Goal: Task Accomplishment & Management: Use online tool/utility

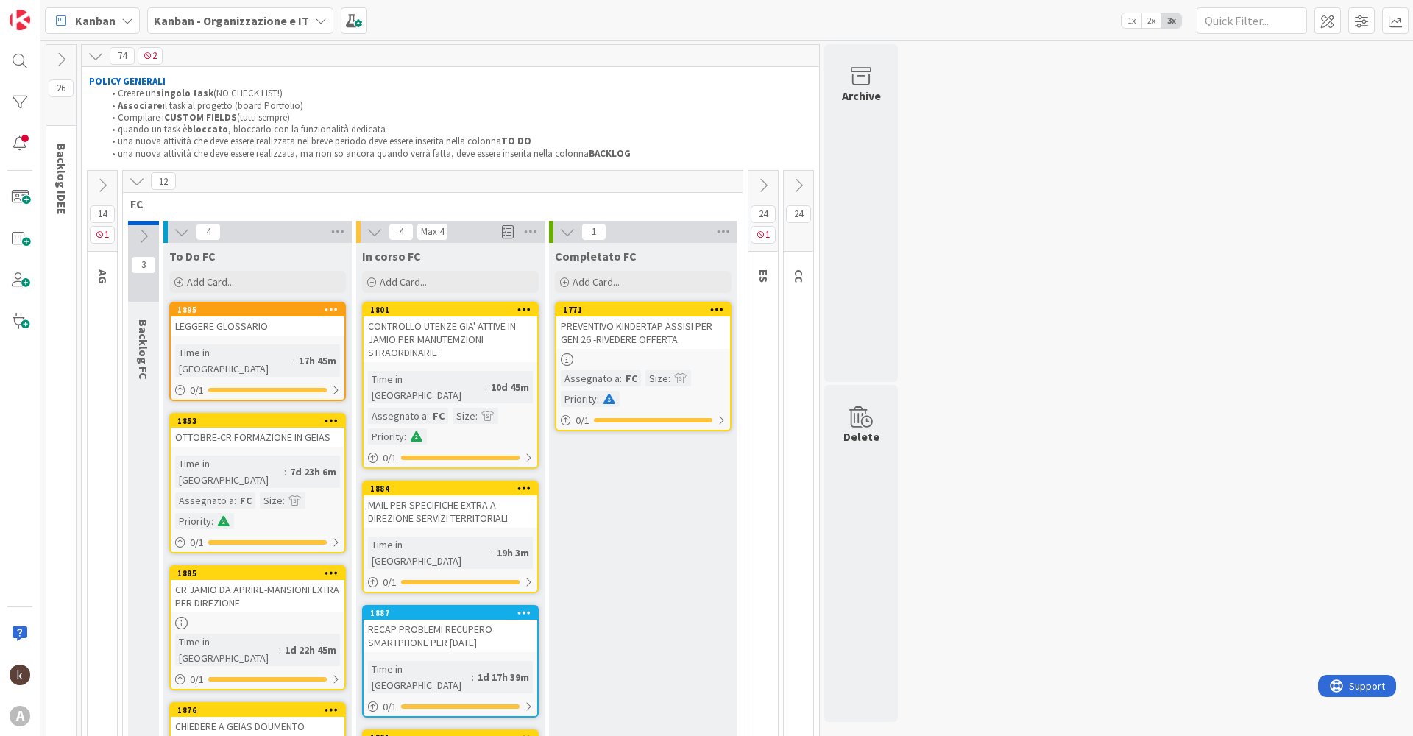
click at [804, 191] on icon at bounding box center [798, 185] width 16 height 16
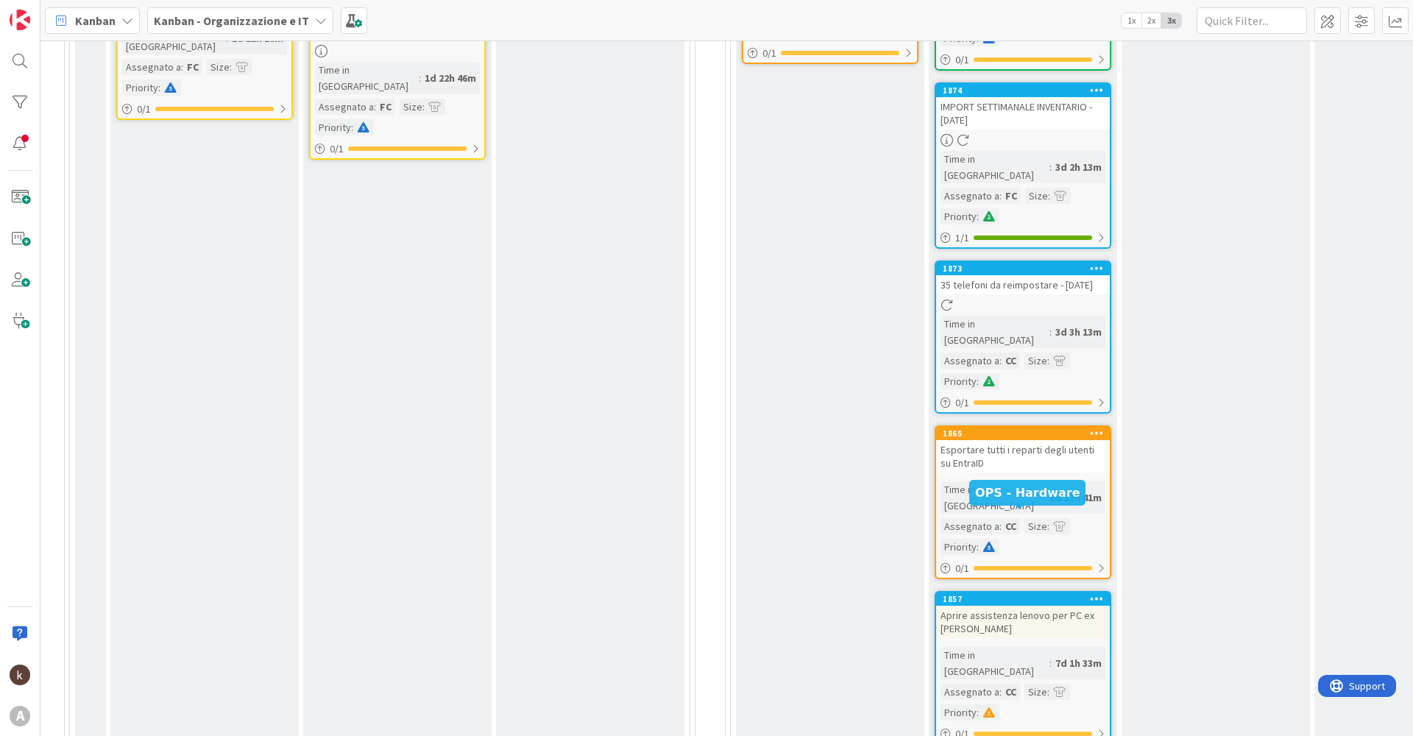
scroll to position [736, 60]
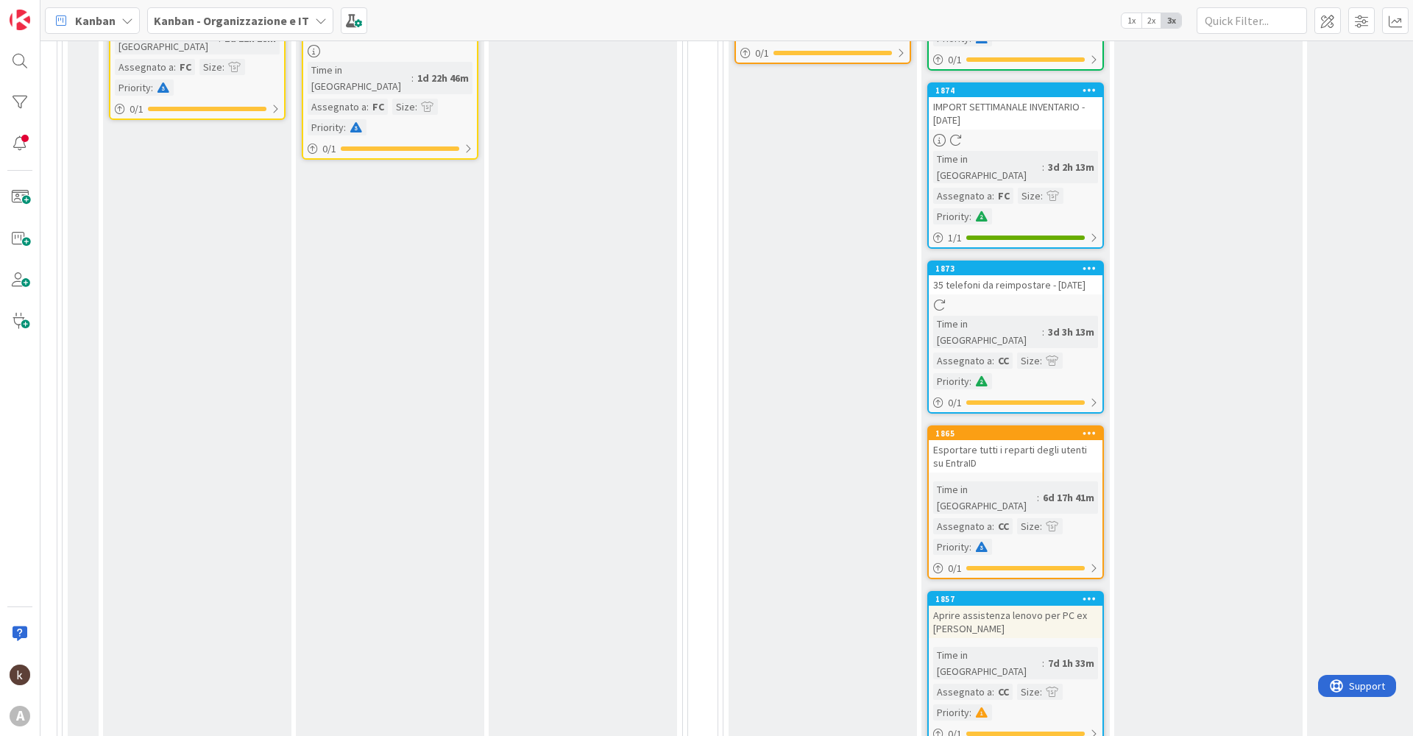
drag, startPoint x: 1063, startPoint y: 519, endPoint x: 1188, endPoint y: 422, distance: 158.4
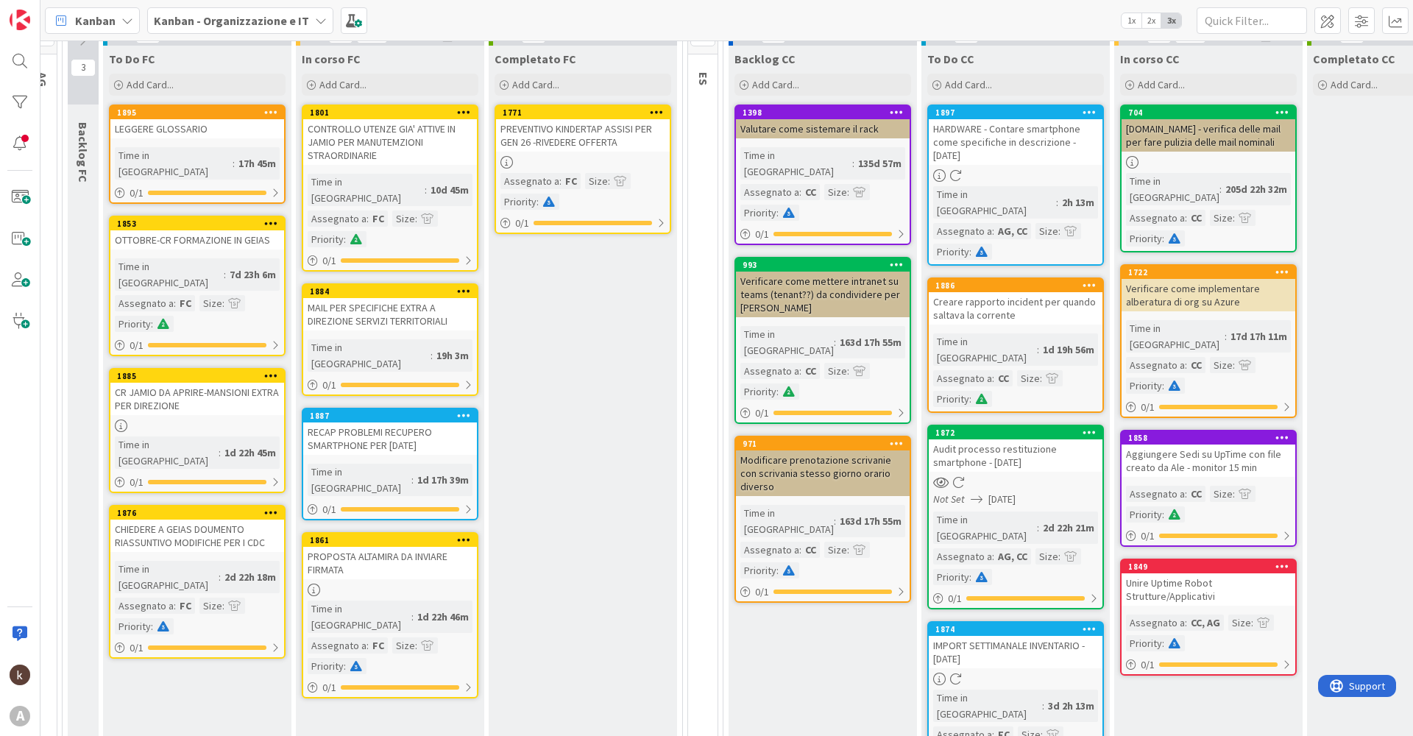
scroll to position [0, 60]
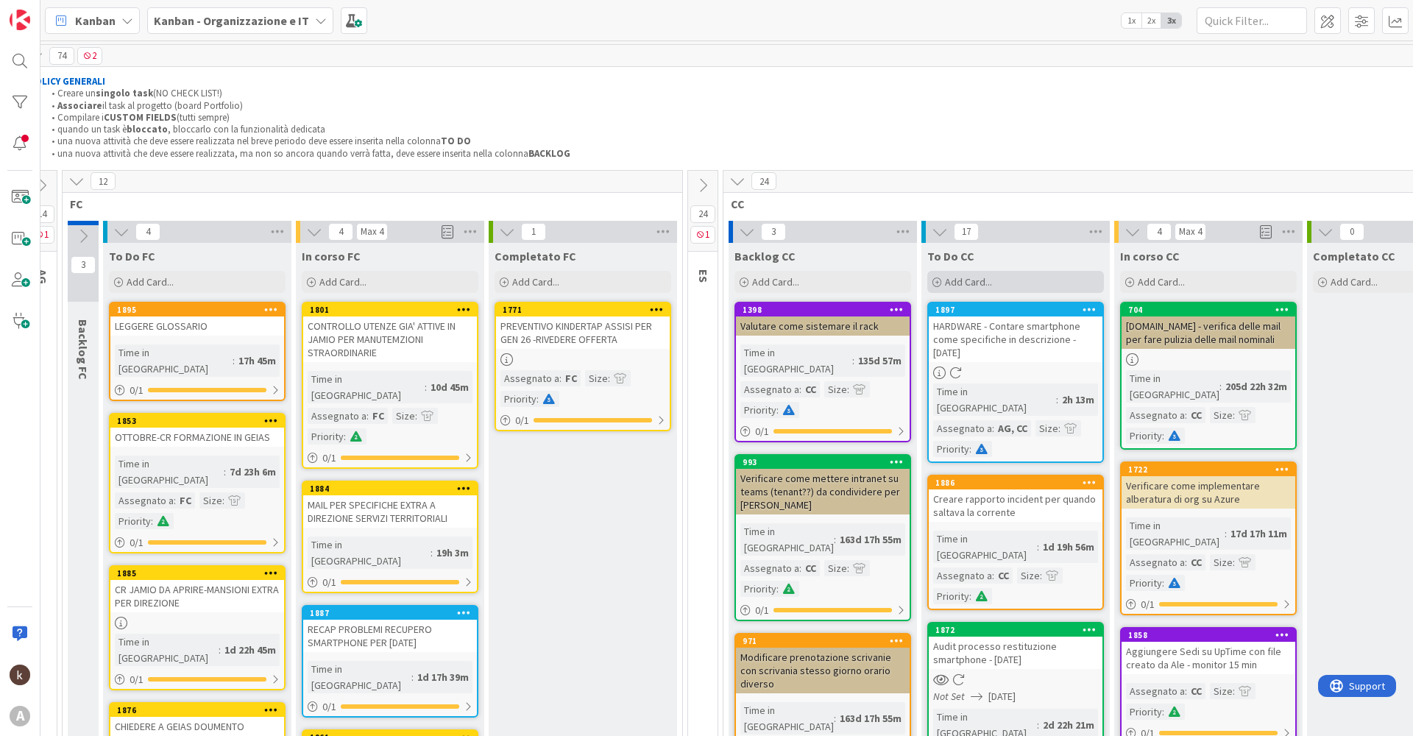
click at [982, 282] on span "Add Card..." at bounding box center [968, 281] width 47 height 13
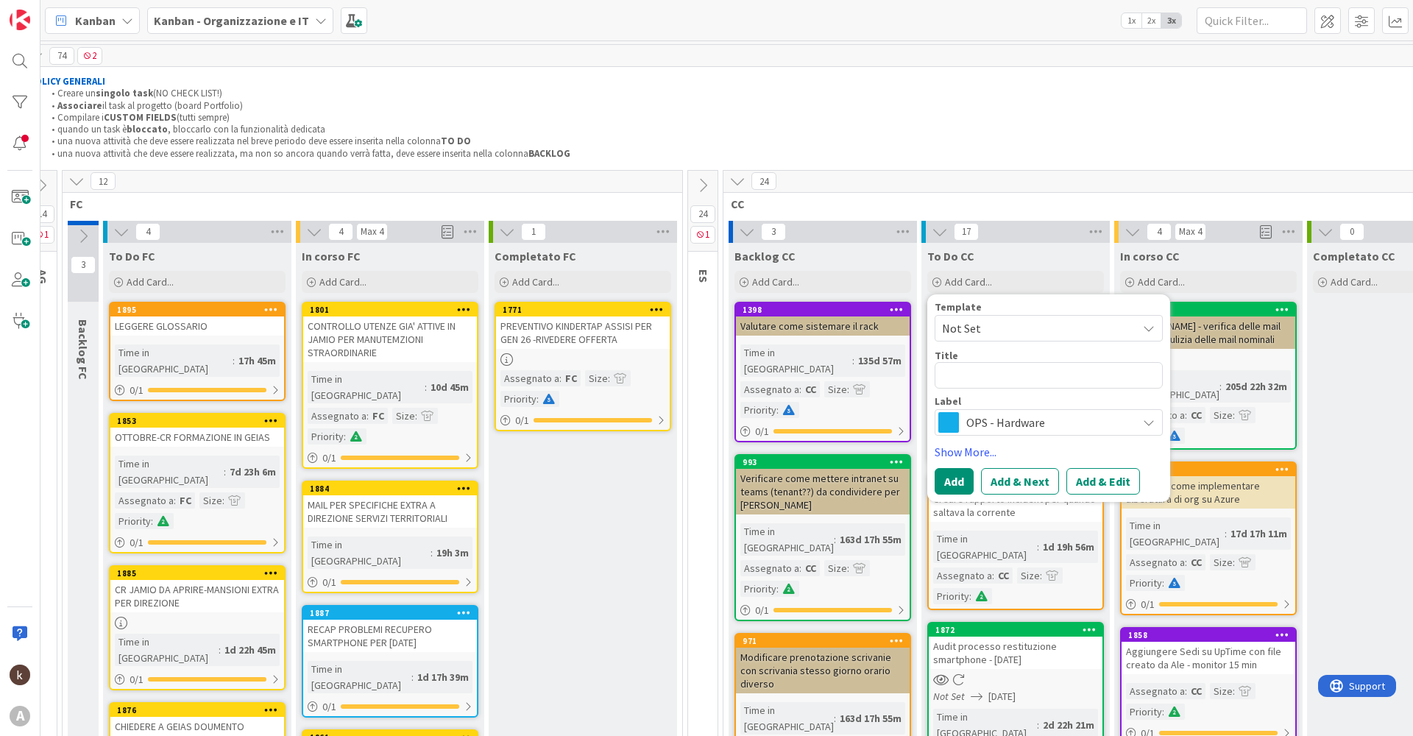
click at [982, 425] on span "OPS - Hardware" at bounding box center [1047, 422] width 163 height 21
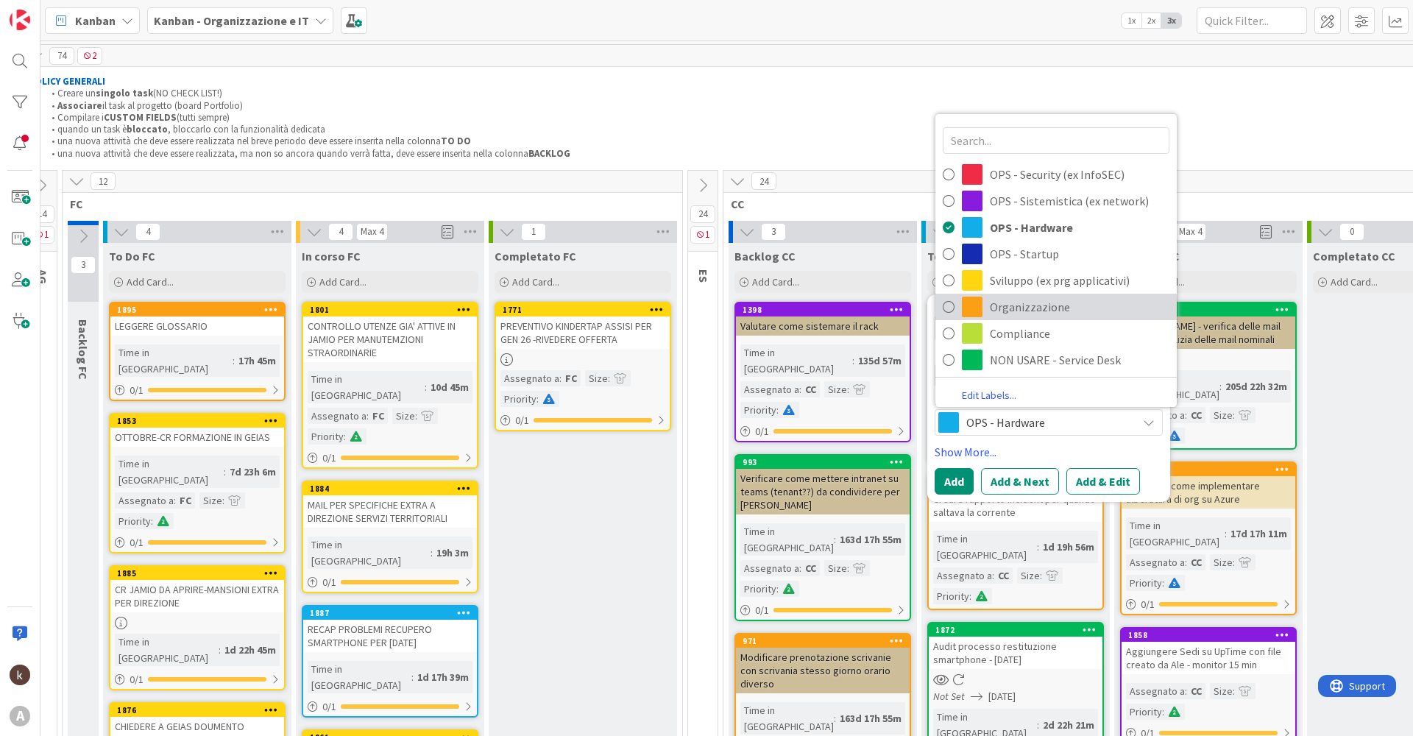
click at [1029, 312] on span "Organizzazione" at bounding box center [1080, 307] width 180 height 22
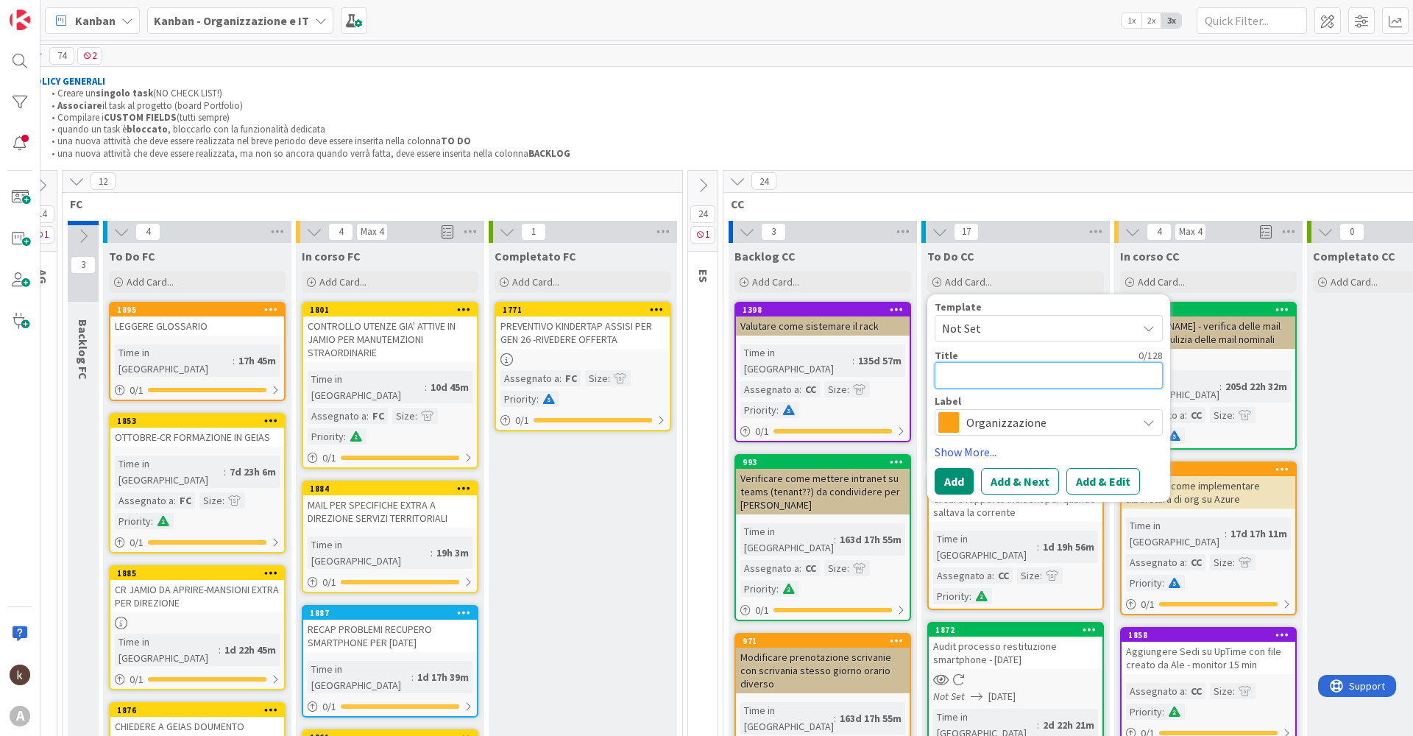
click at [976, 368] on textarea at bounding box center [1049, 375] width 228 height 26
type textarea "x"
type textarea "C"
type textarea "x"
type textarea "Ch"
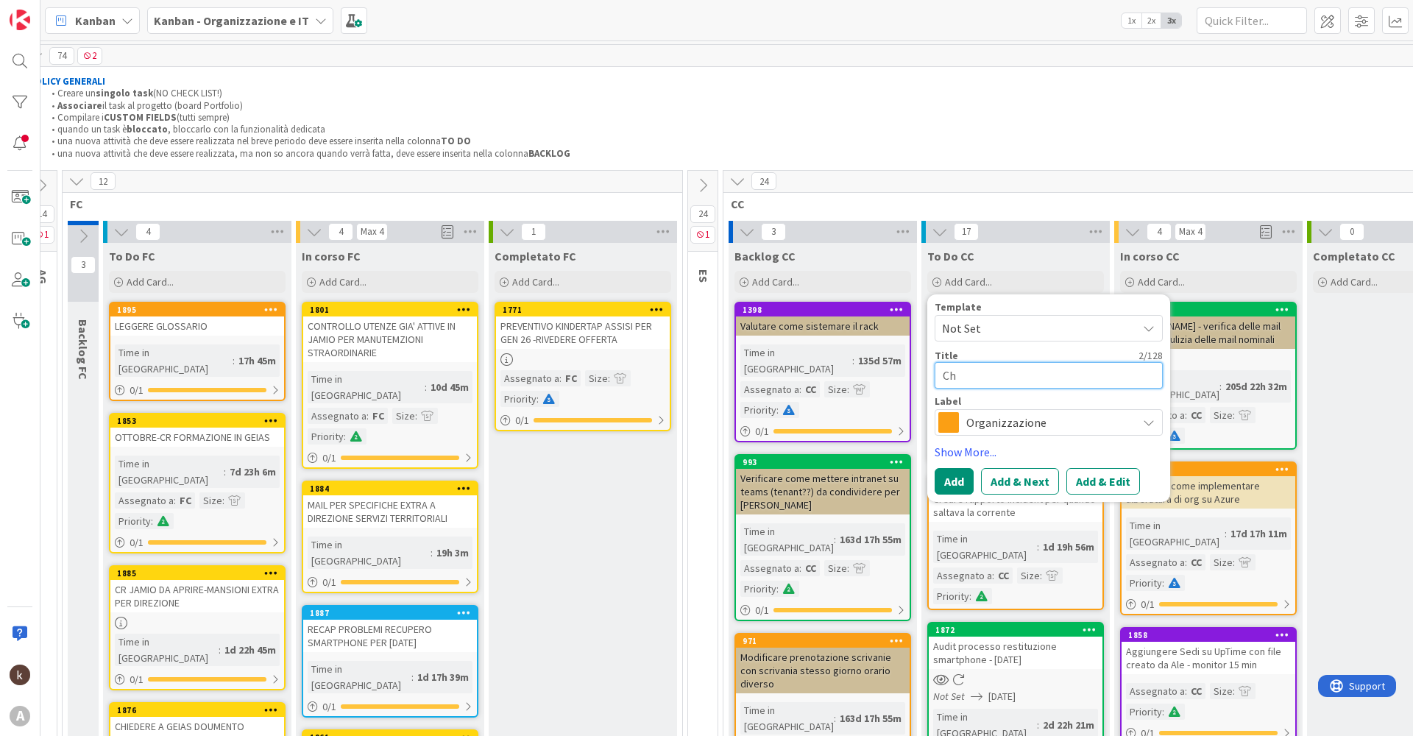
type textarea "x"
type textarea "Chi"
type textarea "x"
type textarea "Chie"
type textarea "x"
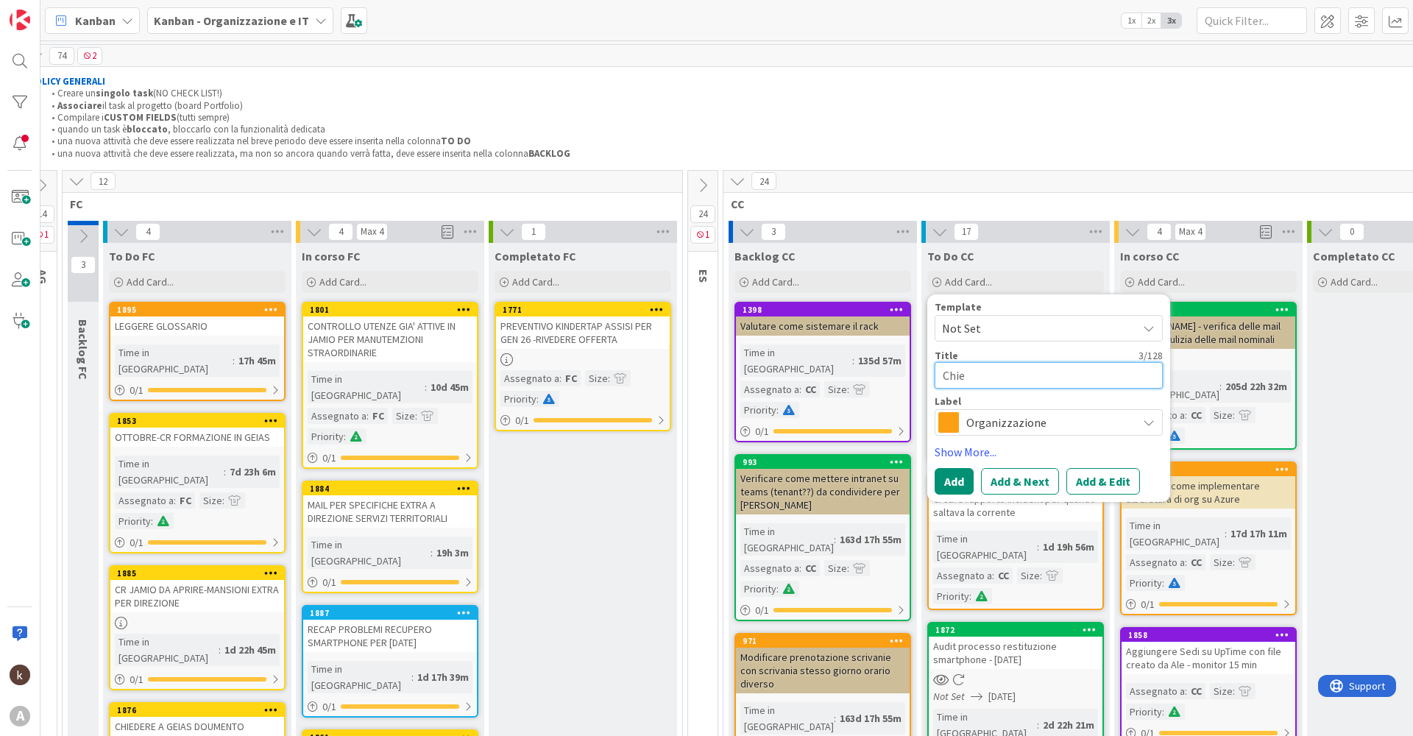
type textarea "Chied"
type textarea "x"
type textarea "Chiede"
type textarea "x"
type textarea "Chieder"
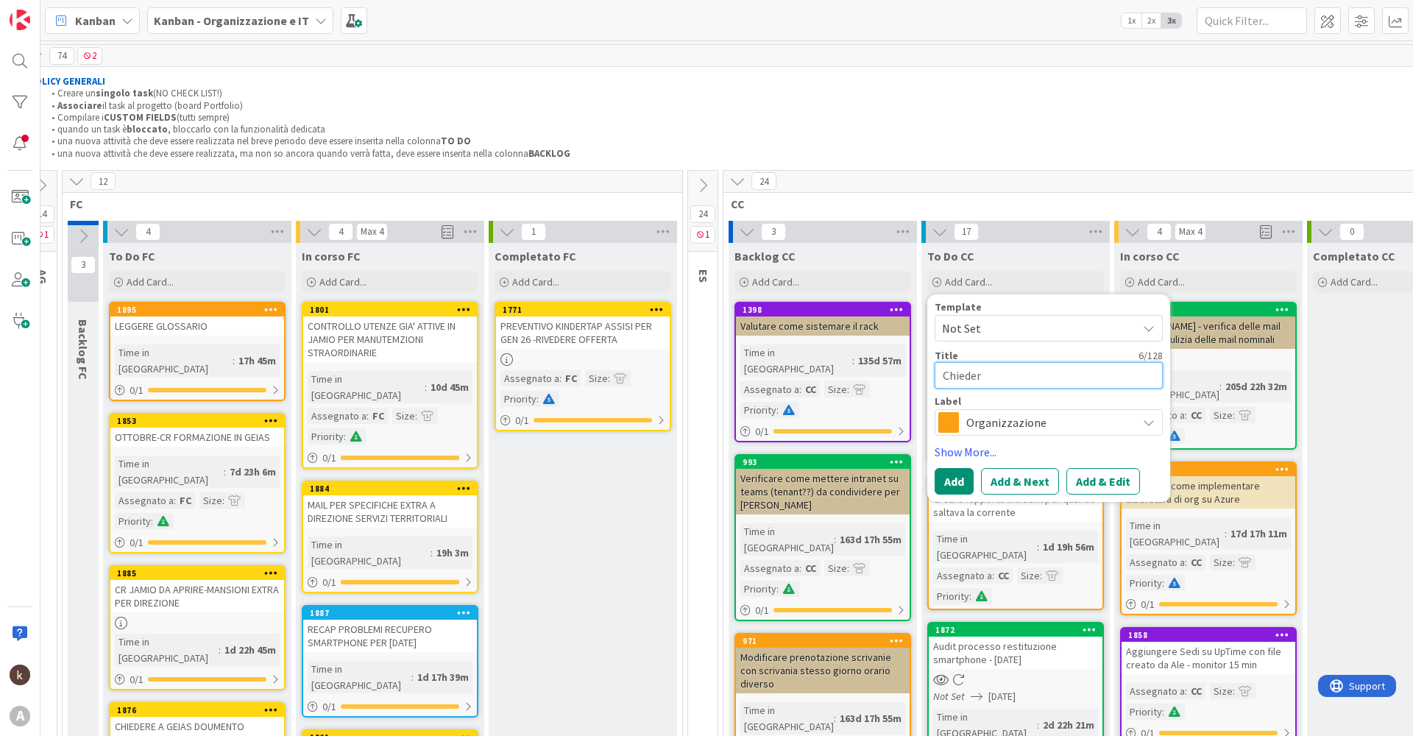
type textarea "x"
type textarea "Chiedere"
type textarea "x"
type textarea "Chiedere"
type textarea "x"
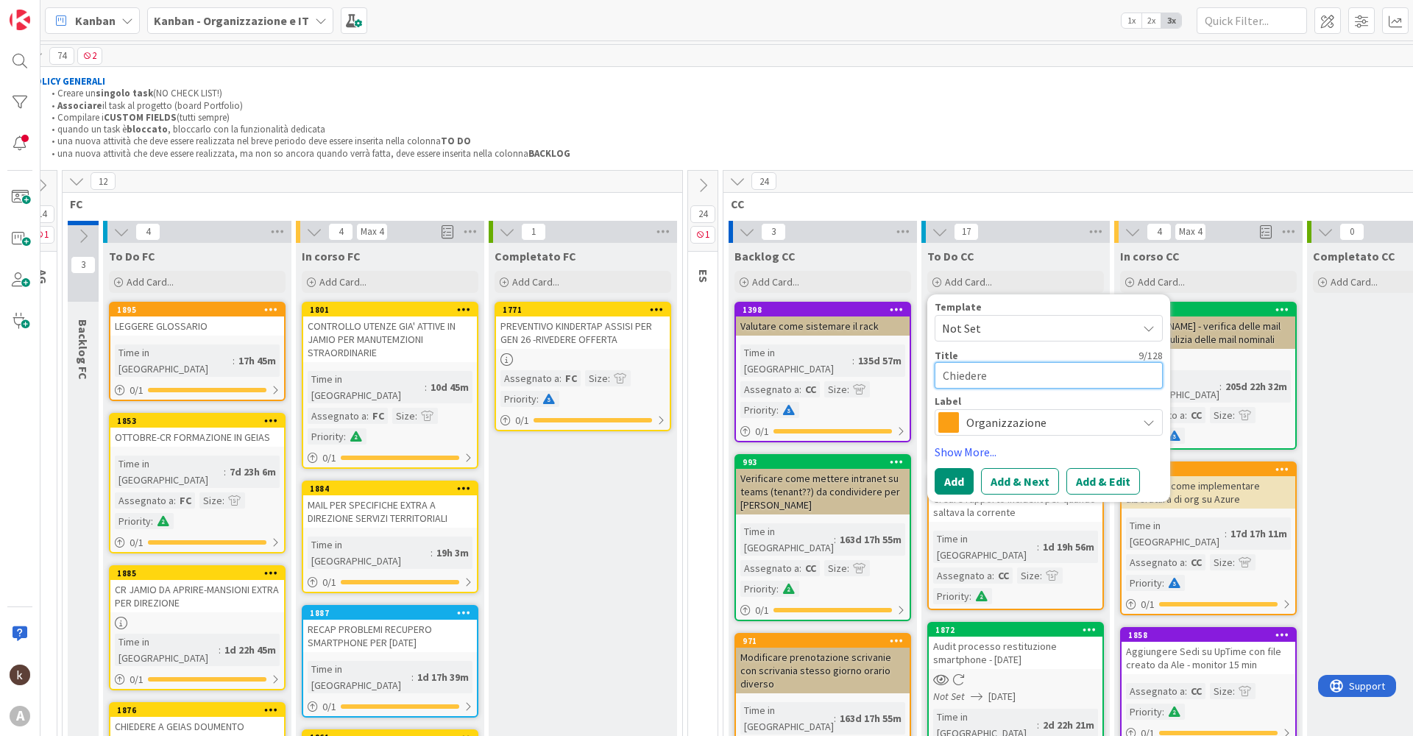
type textarea "Chiedere a"
type textarea "x"
type textarea "Chiedere a"
type textarea "x"
type textarea "Chiedere a G"
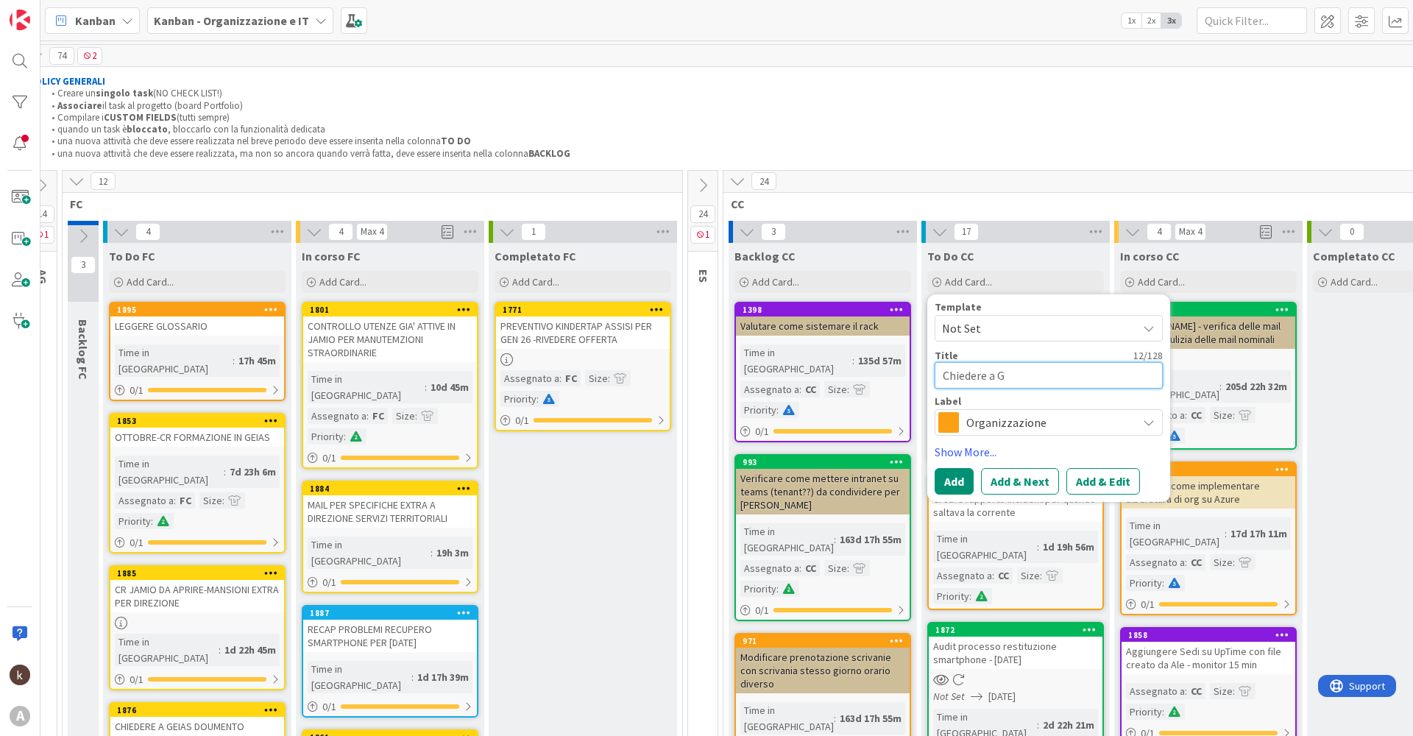
type textarea "x"
type textarea "Chiedere a GE"
type textarea "x"
type textarea "Chiedere a GEI"
type textarea "x"
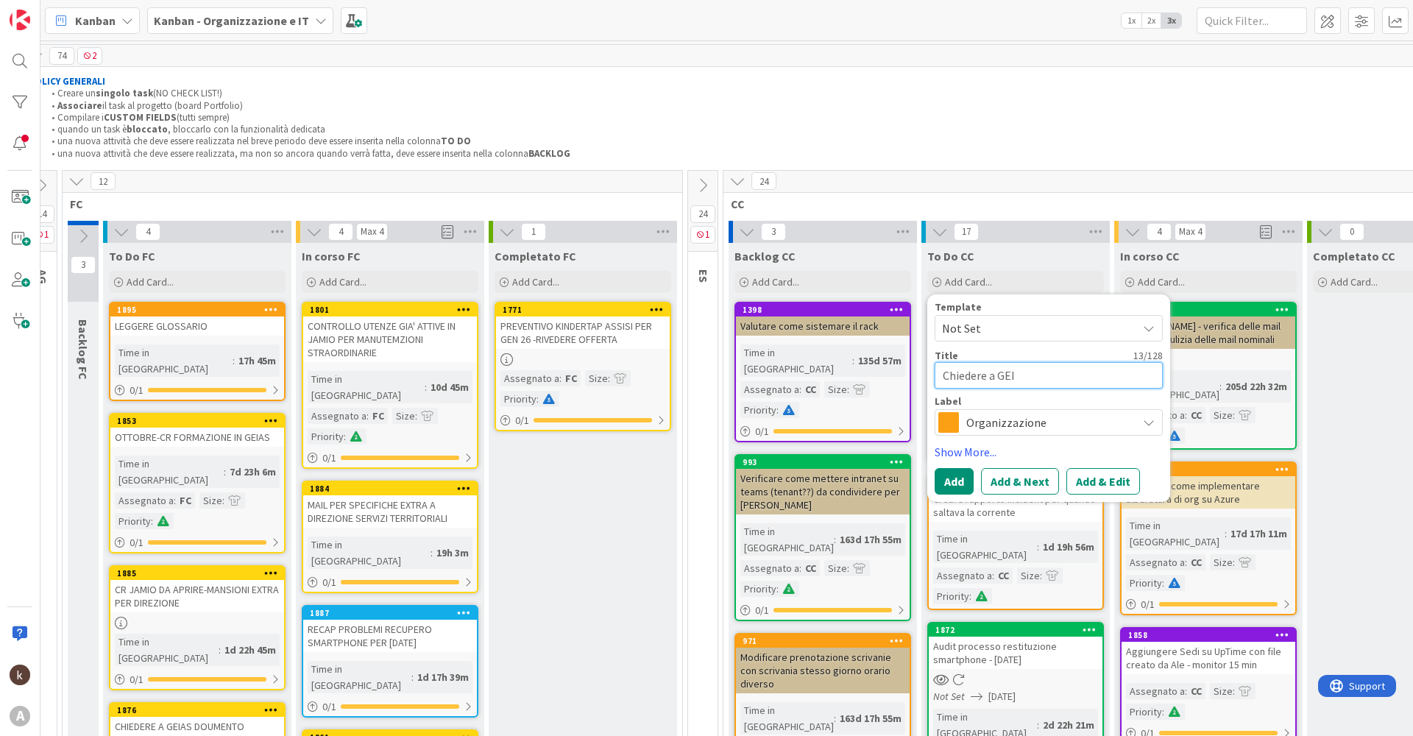
type textarea "Chiedere a GEIA"
type textarea "x"
type textarea "Chiedere a GEIAS"
type textarea "x"
type textarea "Chiedere a GEIAS"
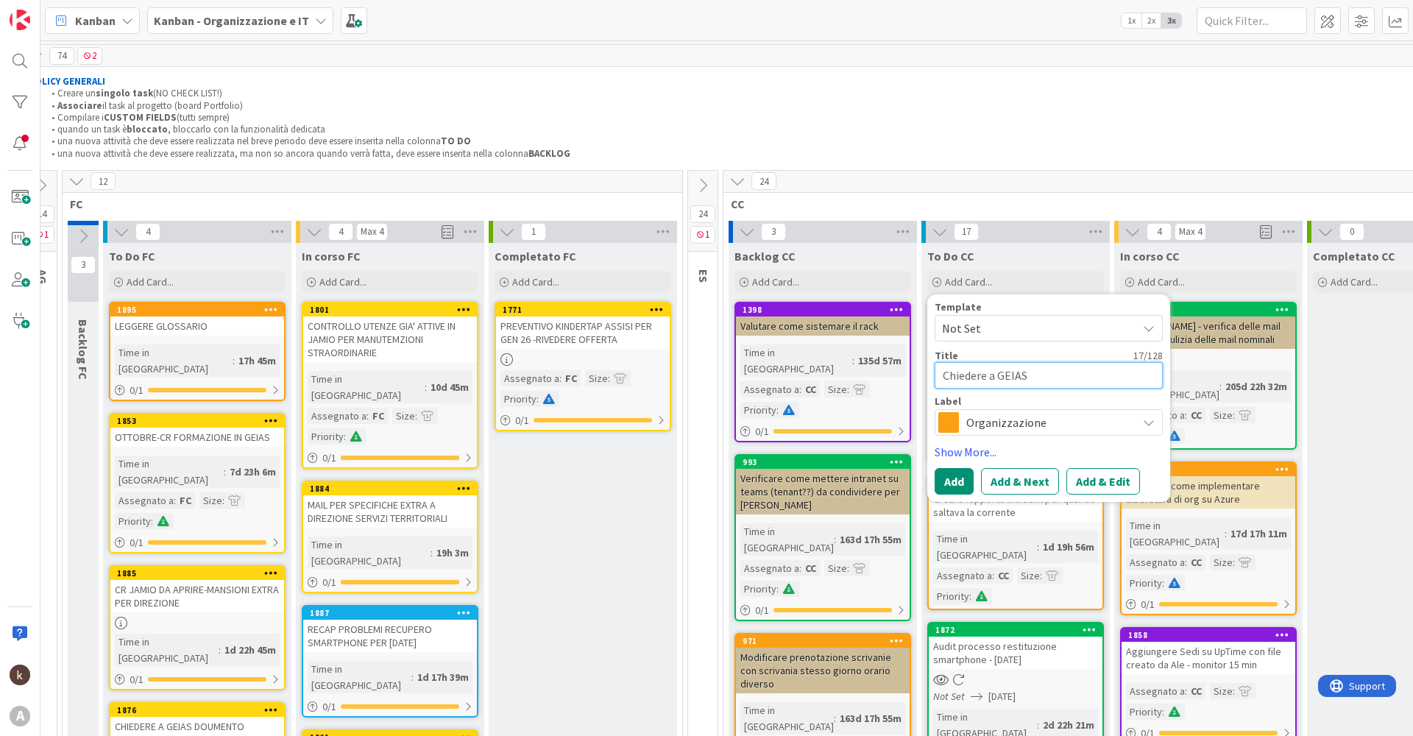
type textarea "x"
type textarea "Chiedere a GEIAS c"
type textarea "x"
type textarea "Chiedere a GEIAS co"
type textarea "x"
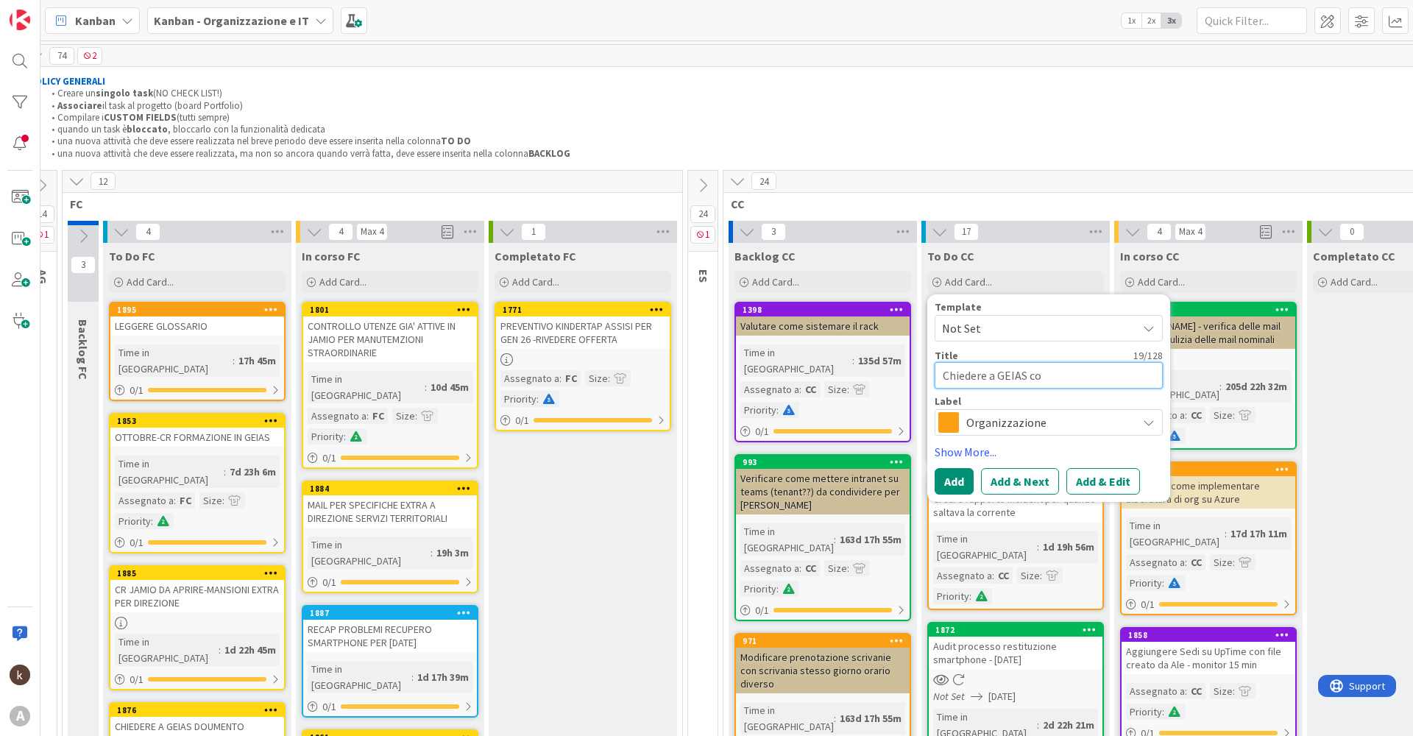
type textarea "Chiedere a GEIAS coe"
type textarea "x"
type textarea "Chiedere a GEIAS co"
type textarea "x"
type textarea "Chiedere a GEIAS com"
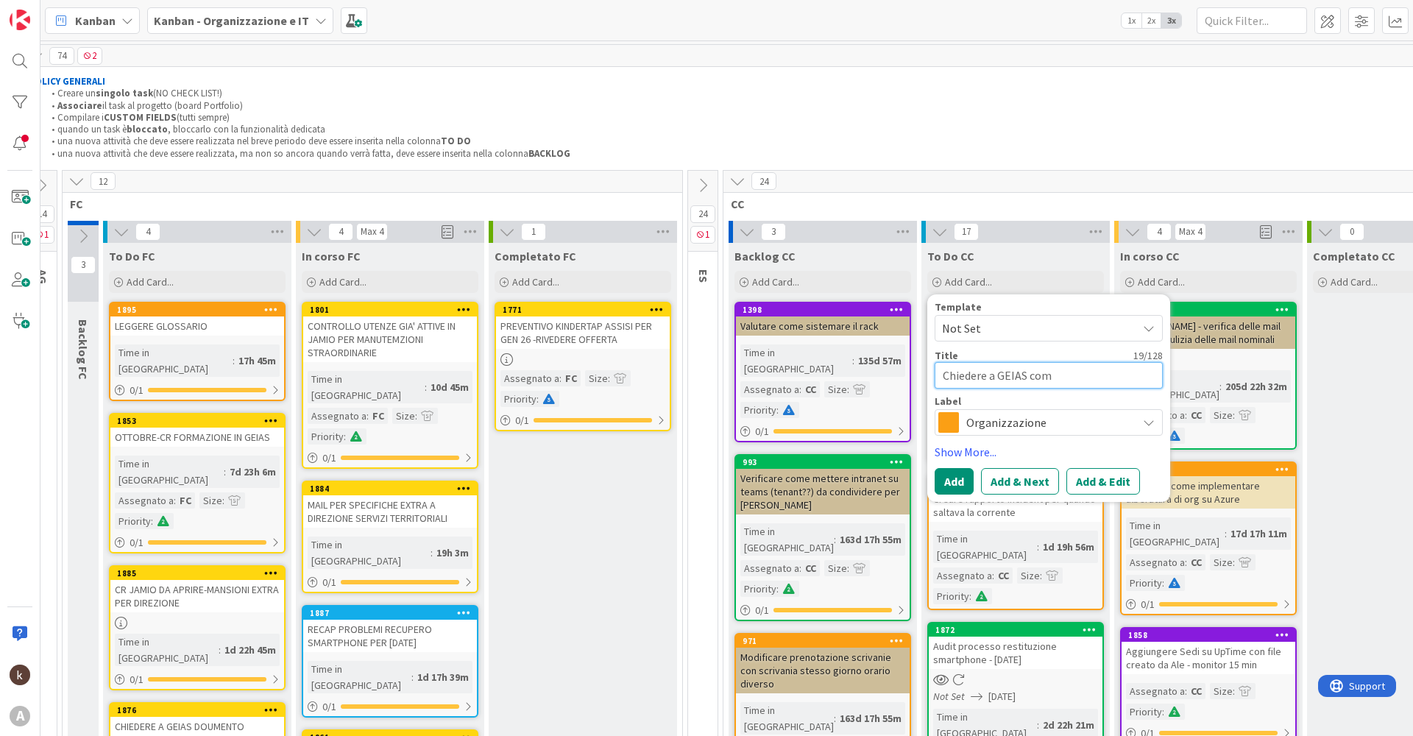
type textarea "x"
type textarea "Chiedere a GEIAS come"
type textarea "x"
type textarea "Chiedere a GEIAS come"
type textarea "x"
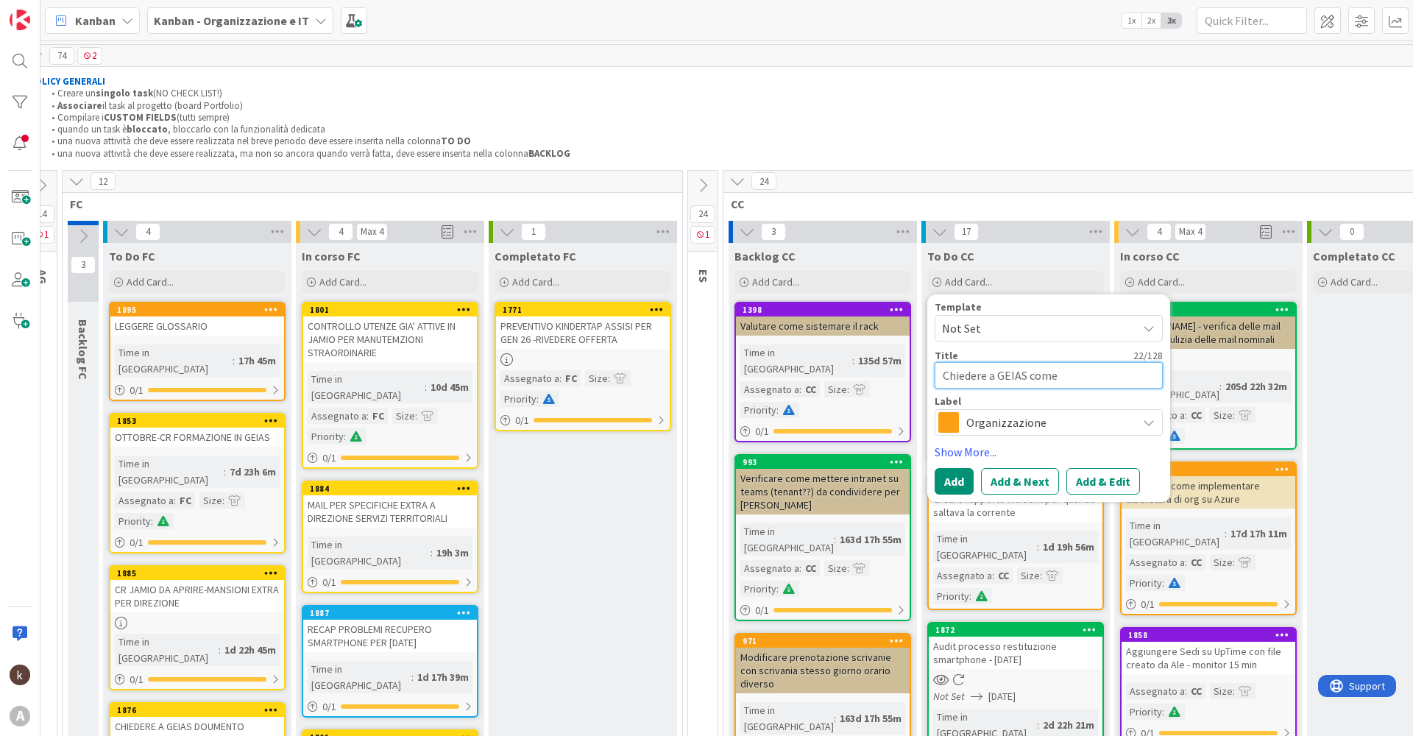
type textarea "Chiedere a GEIAS come p"
type textarea "x"
type textarea "Chiedere a GEIAS come pi"
type textarea "x"
type textarea "Chiedere a GEIAS come pin"
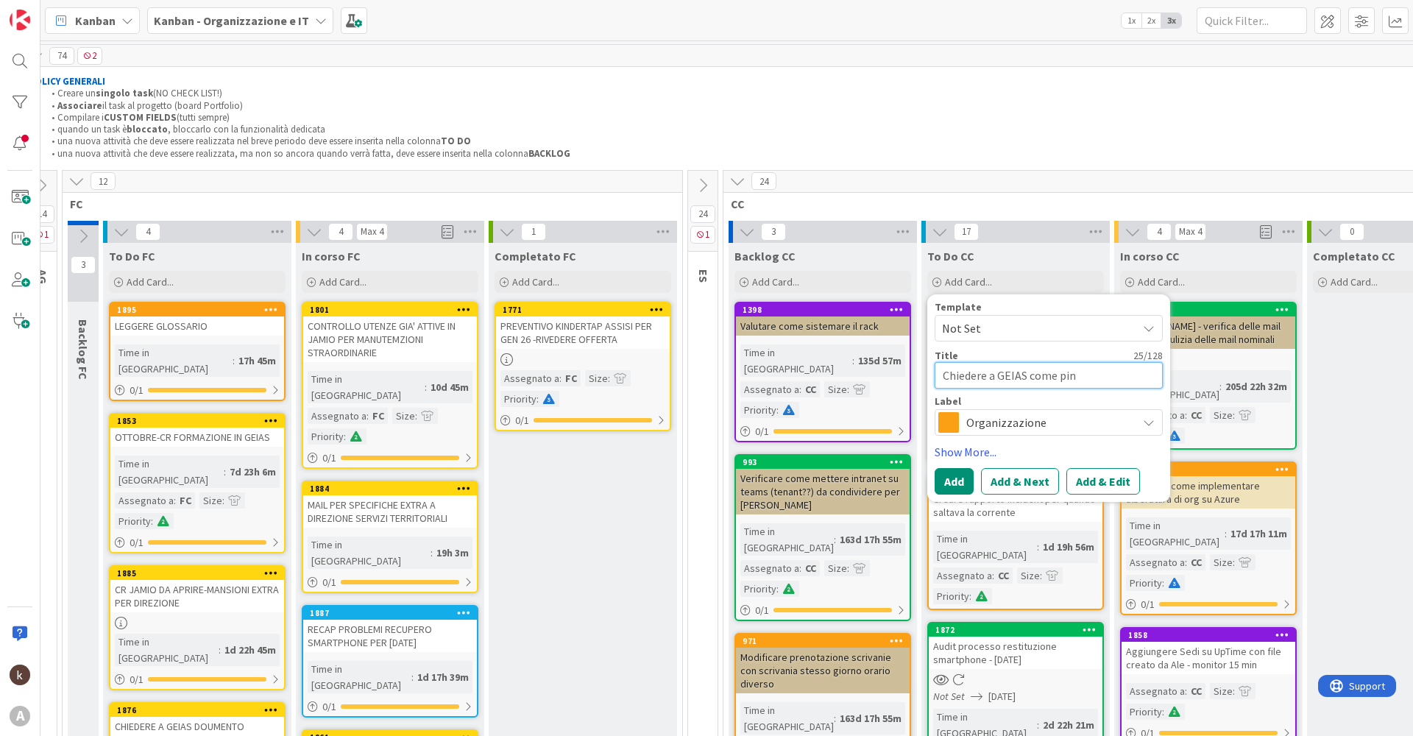
type textarea "x"
type textarea "Chiedere a GEIAS come ping"
type textarea "x"
type textarea "Chiedere a GEIAS come pinga"
type textarea "x"
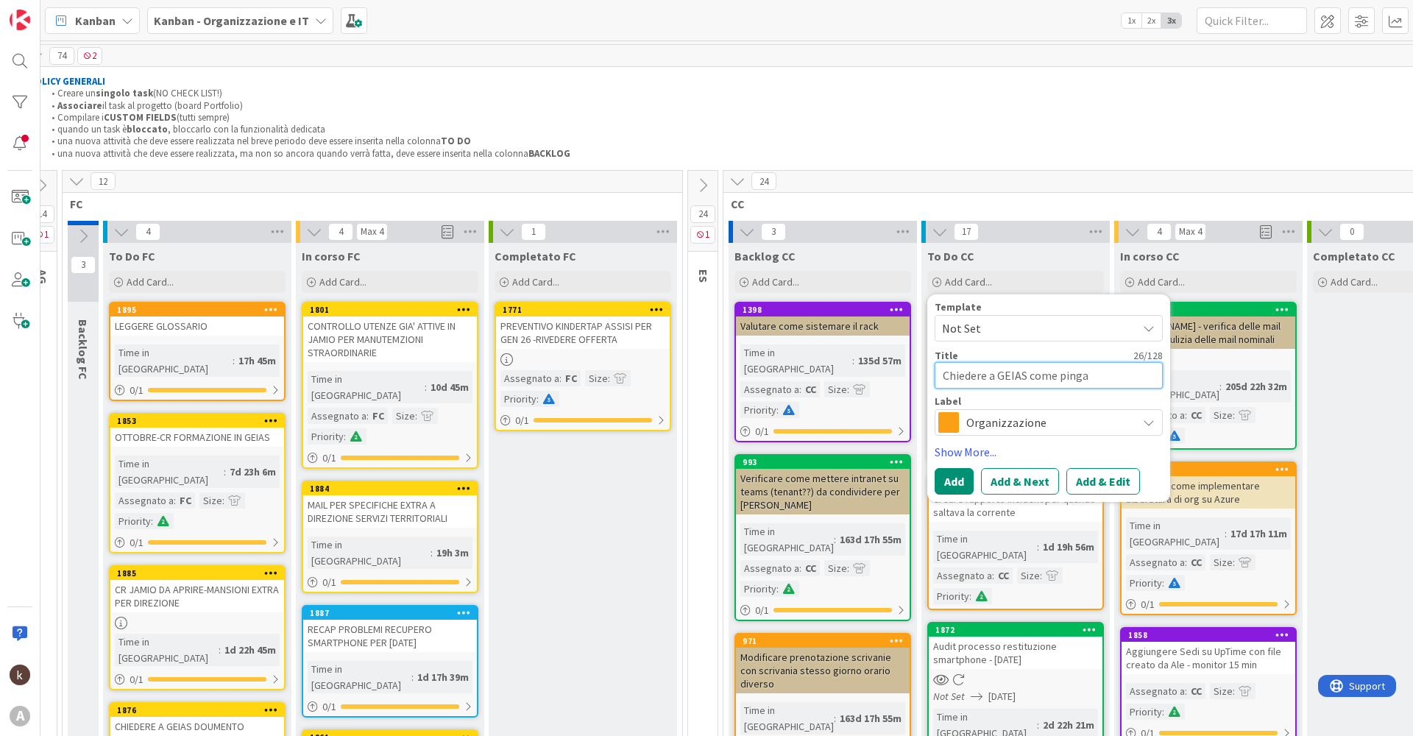
type textarea "Chiedere a GEIAS come pingar"
type textarea "x"
type textarea "Chiedere a GEIAS come pingare"
type textarea "x"
type textarea "Chiedere a GEIAS come pingare"
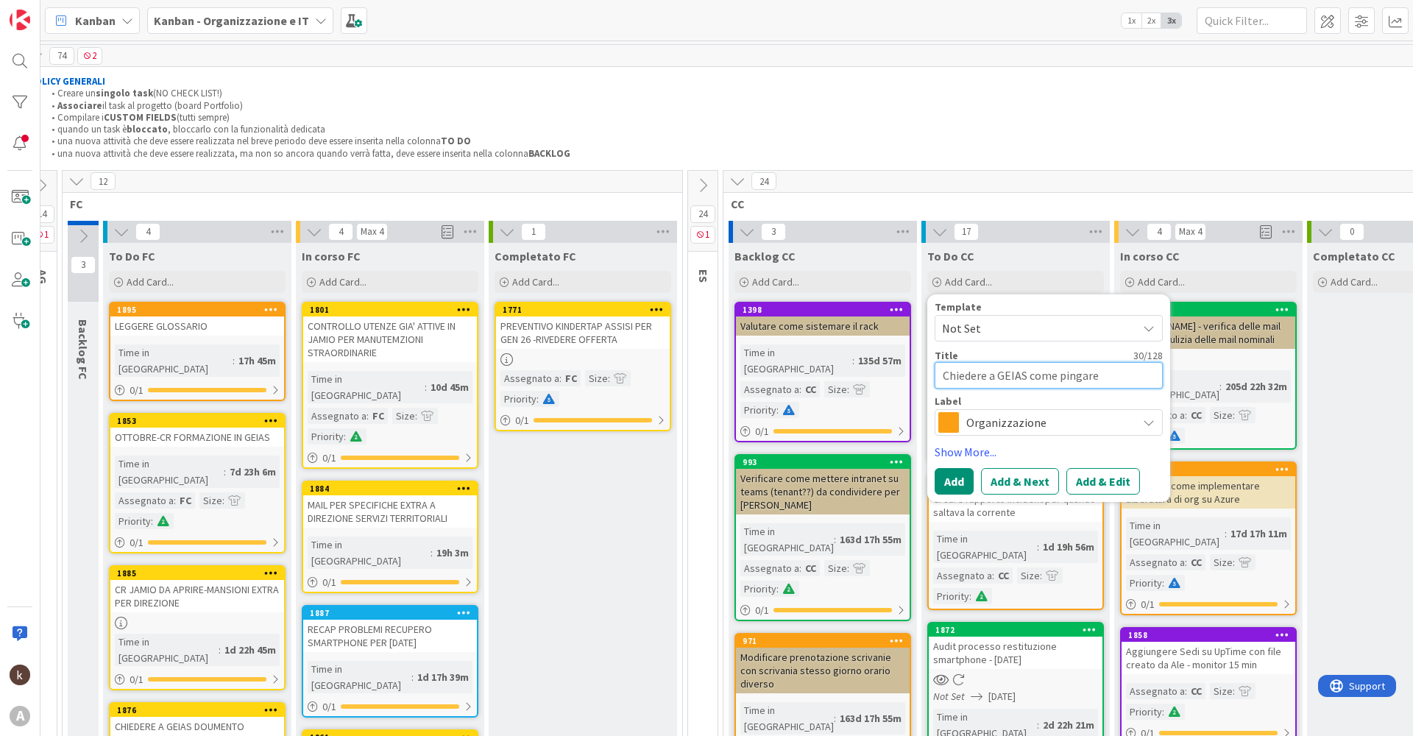
type textarea "x"
type textarea "Chiedere a GEIAS come pingare h"
type textarea "x"
type textarea "Chiedere a GEIAS come pingare hr"
type textarea "x"
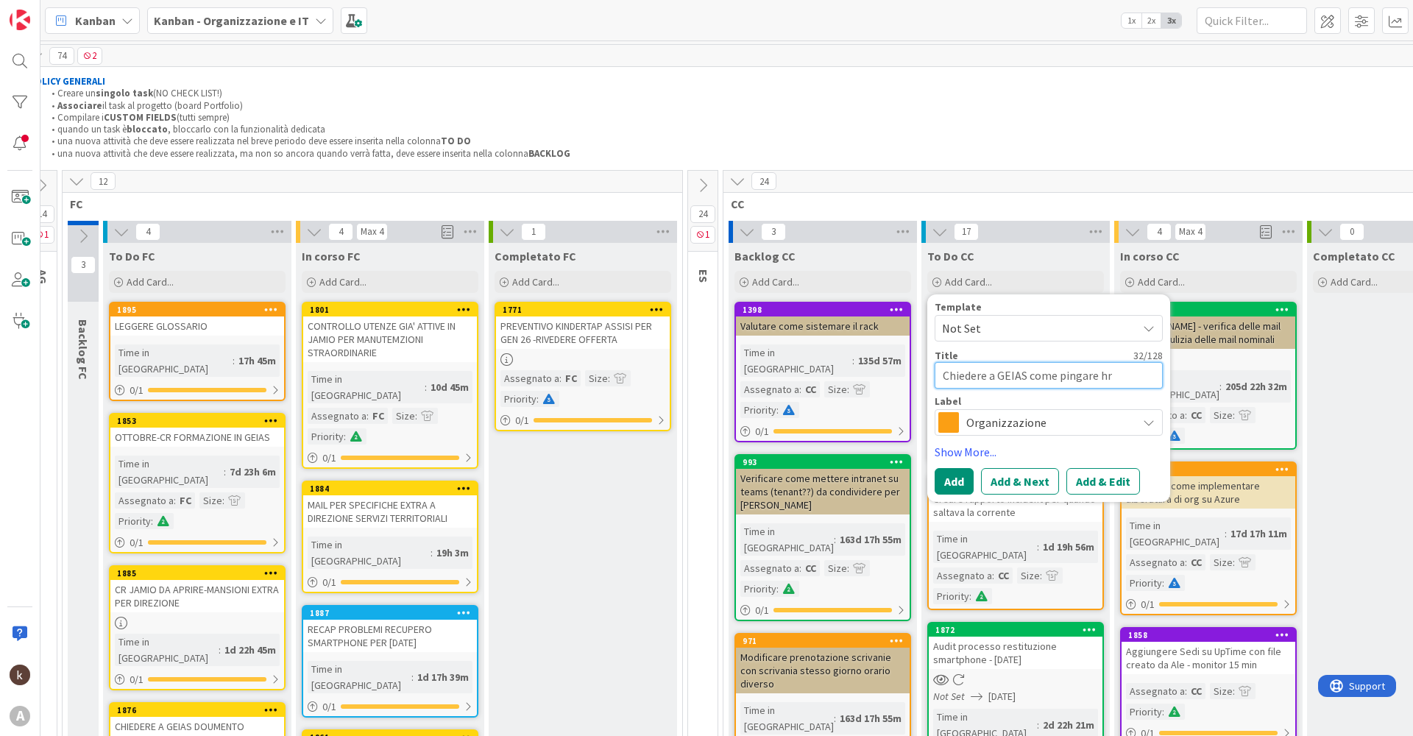
type textarea "Chiedere a GEIAS come pingare hra"
type textarea "x"
type textarea "Chiedere a GEIAS come pingare hral"
type textarea "x"
type textarea "Chiedere a GEIAS come pingare hrald"
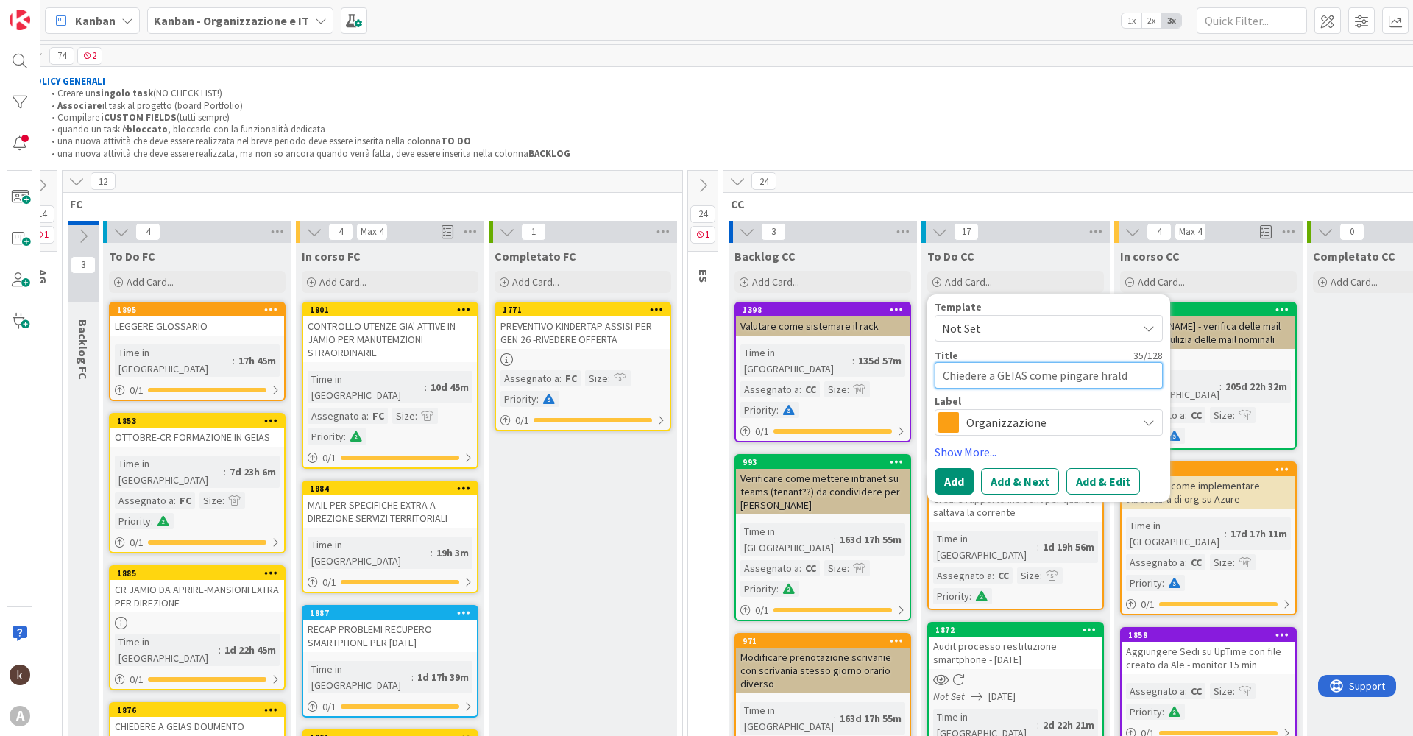
type textarea "x"
type textarea "Chiedere a GEIAS come pingare hraldi"
type textarea "x"
type textarea "Chiedere a GEIAS come pingare hraldia"
type textarea "x"
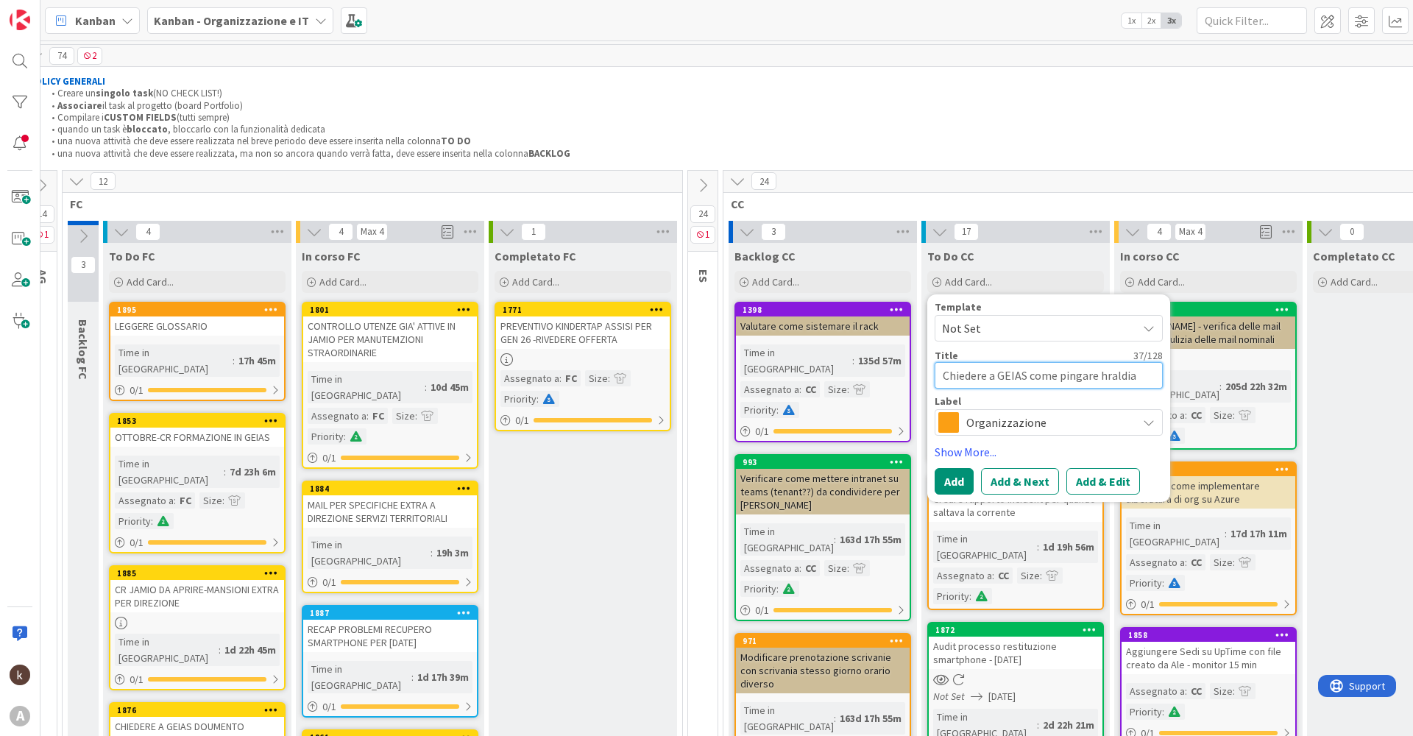
type textarea "Chiedere a GEIAS come pingare hraldia"
type textarea "x"
type textarea "Chiedere a GEIAS come pingare hraldia s"
type textarea "x"
type textarea "Chiedere a GEIAS come pingare hraldia su"
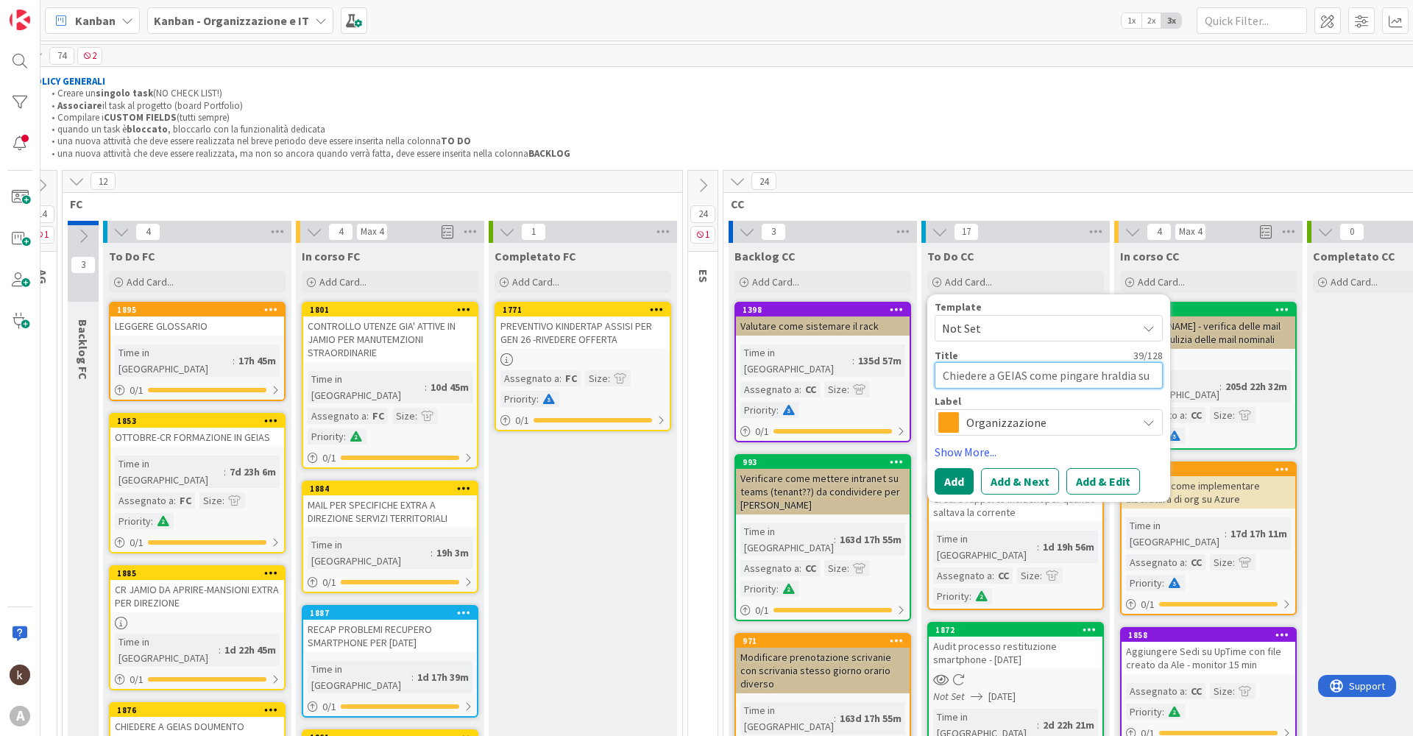
type textarea "x"
type textarea "Chiedere a GEIAS come pingare hraldia su"
type textarea "x"
type textarea "Chiedere a GEIAS come pingare hraldia su U"
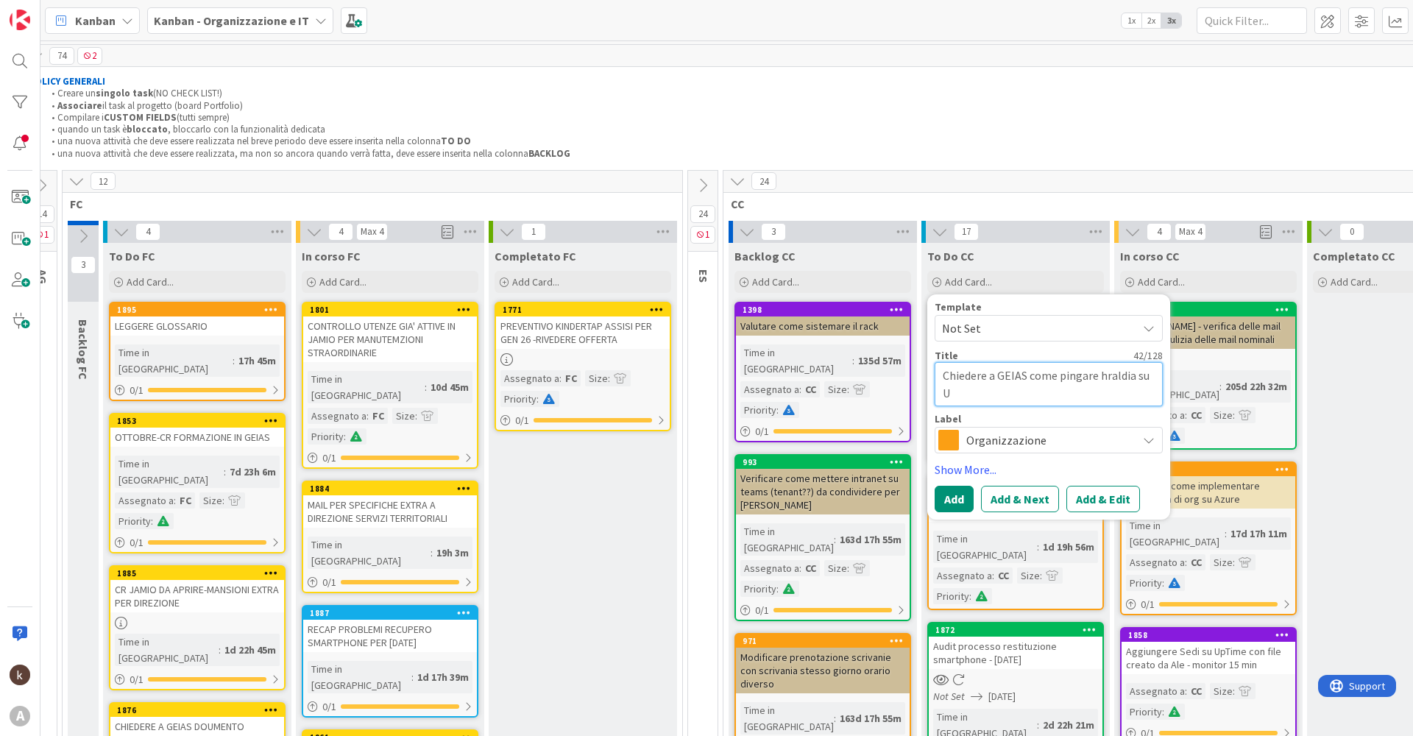
type textarea "x"
type textarea "Chiedere a GEIAS come pingare hraldia su Up"
type textarea "x"
type textarea "Chiedere a GEIAS come pingare hraldia su Upt"
type textarea "x"
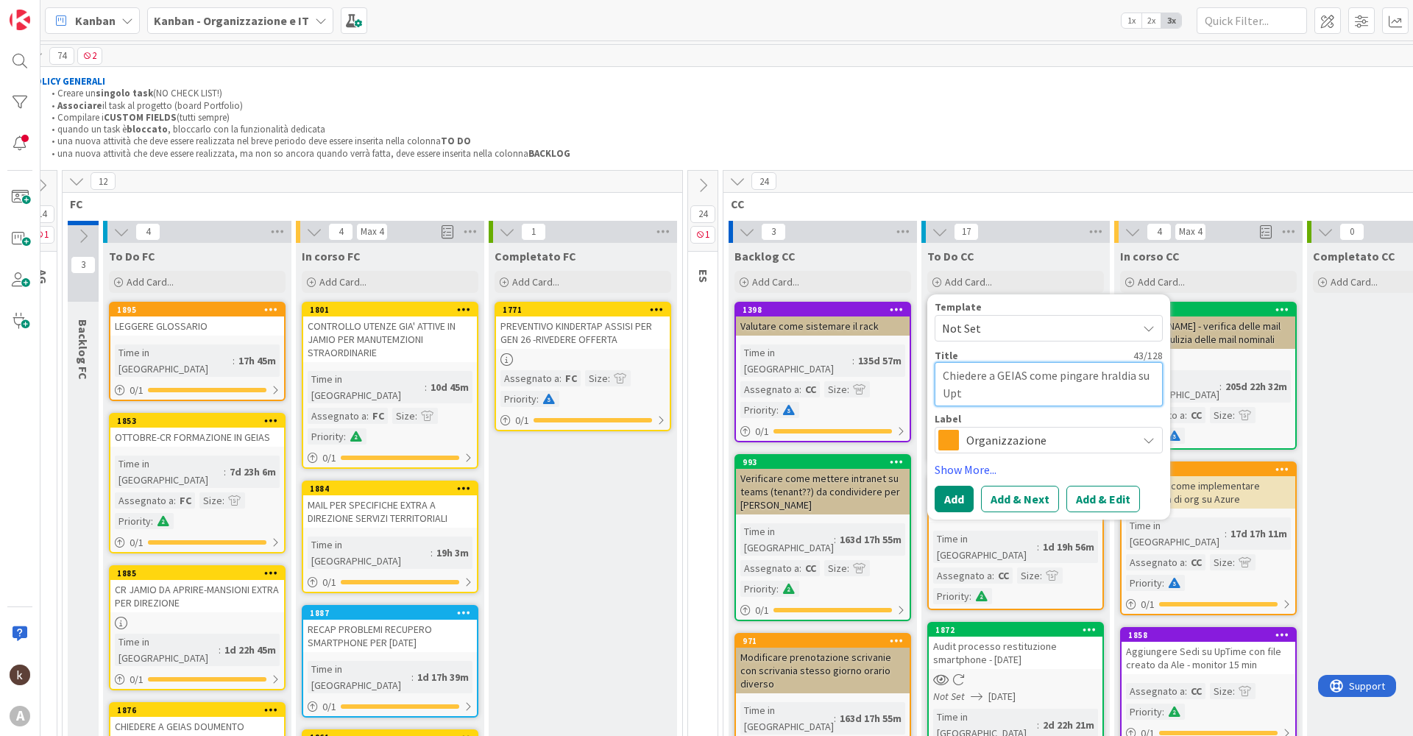
type textarea "Chiedere a GEIAS come pingare hraldia su Upti"
type textarea "x"
type textarea "Chiedere a GEIAS come pingare hraldia su Uptim"
type textarea "x"
type textarea "Chiedere a GEIAS come pingare hraldia su Uptime"
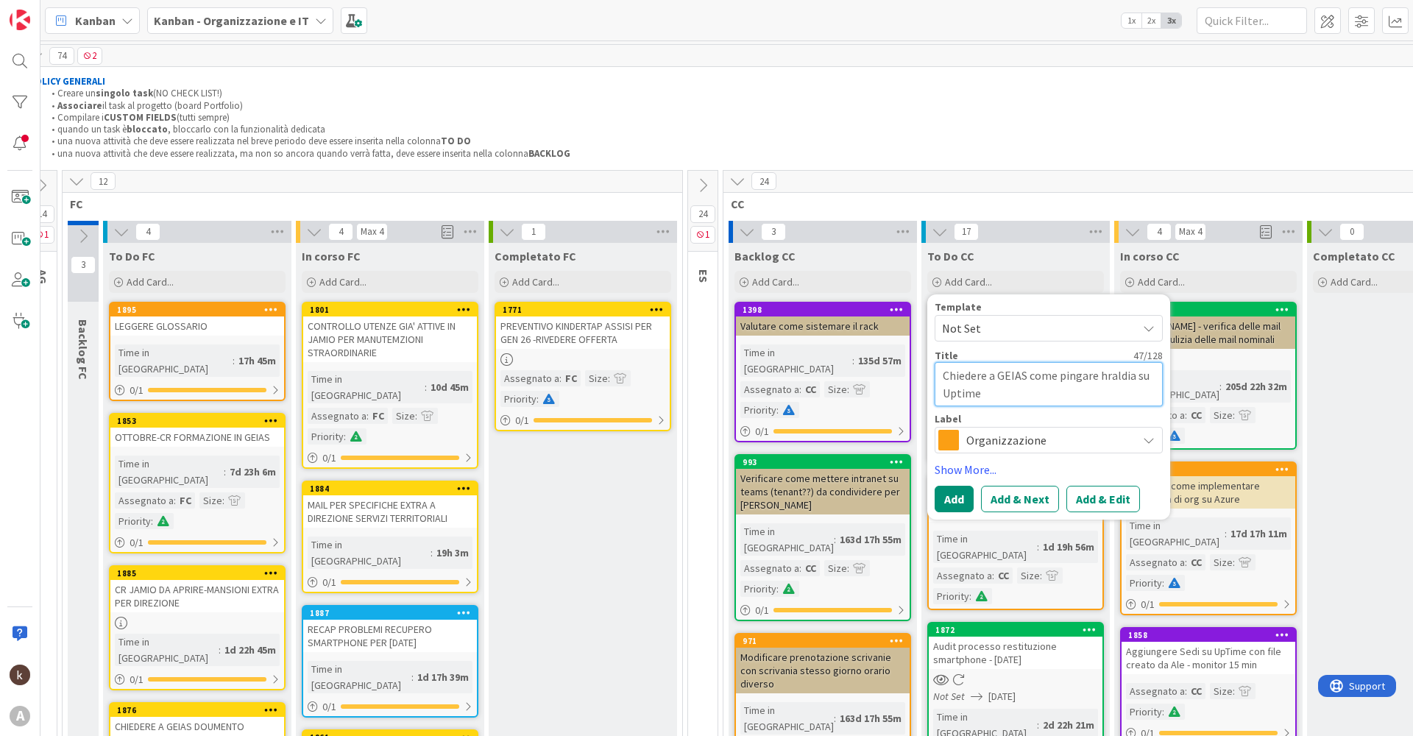
type textarea "x"
type textarea "Chiedere a GEIAS come pingare hraldia su Uptimer"
type textarea "x"
type textarea "Chiedere a GEIAS come pingare hraldia su Uptimero"
type textarea "x"
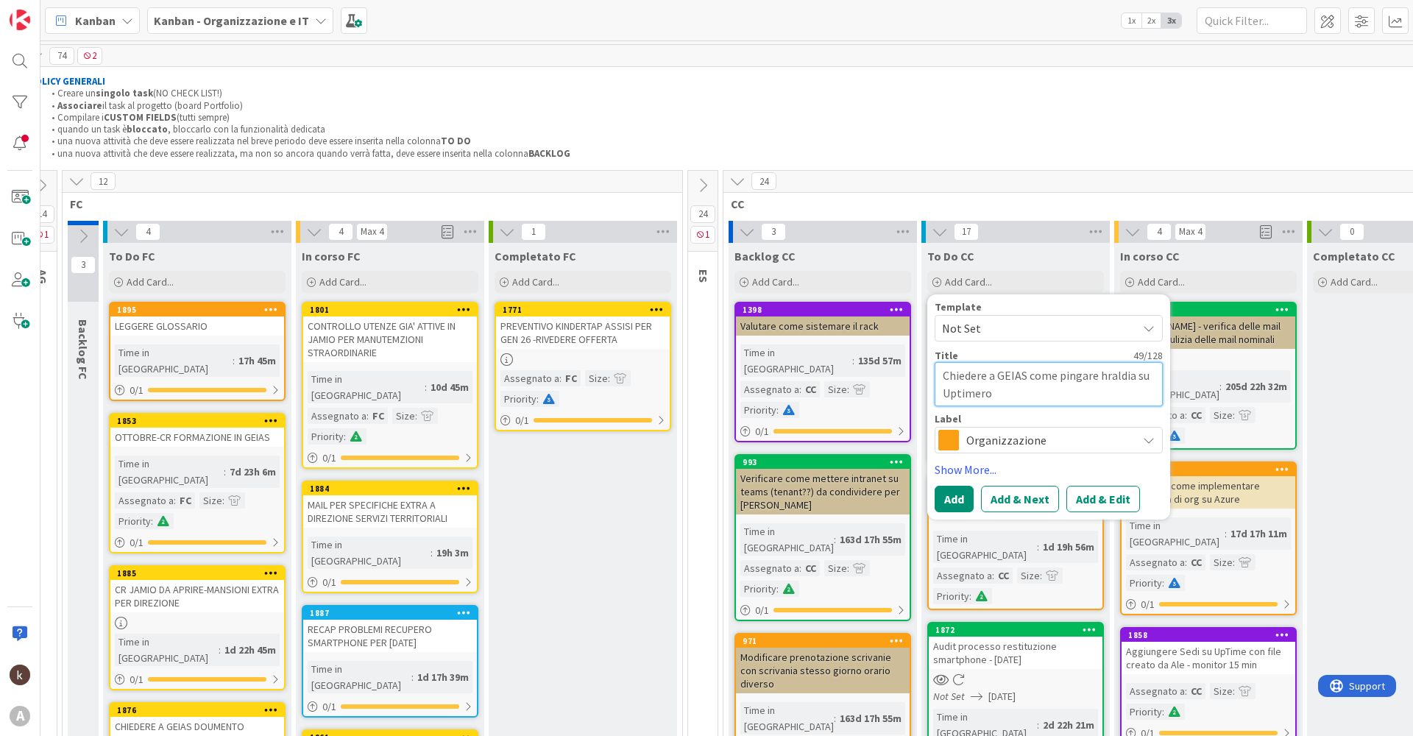
type textarea "Chiedere a GEIAS come pingare hraldia su Uptimerob"
type textarea "x"
type textarea "Chiedere a GEIAS come pingare hraldia su Uptimerobo"
type textarea "x"
type textarea "Chiedere a GEIAS come pingare hraldia su Uptimerobot"
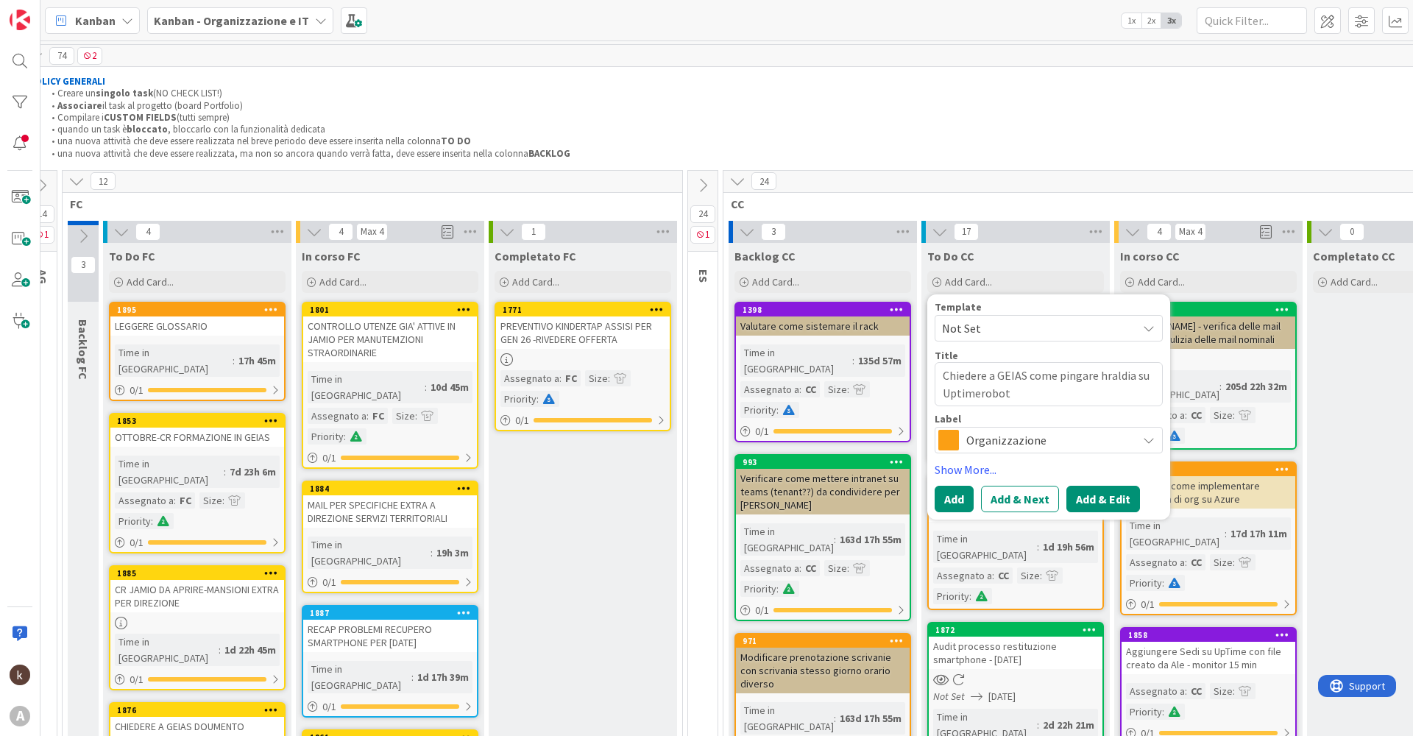
click at [1099, 498] on button "Add & Edit" at bounding box center [1103, 499] width 74 height 26
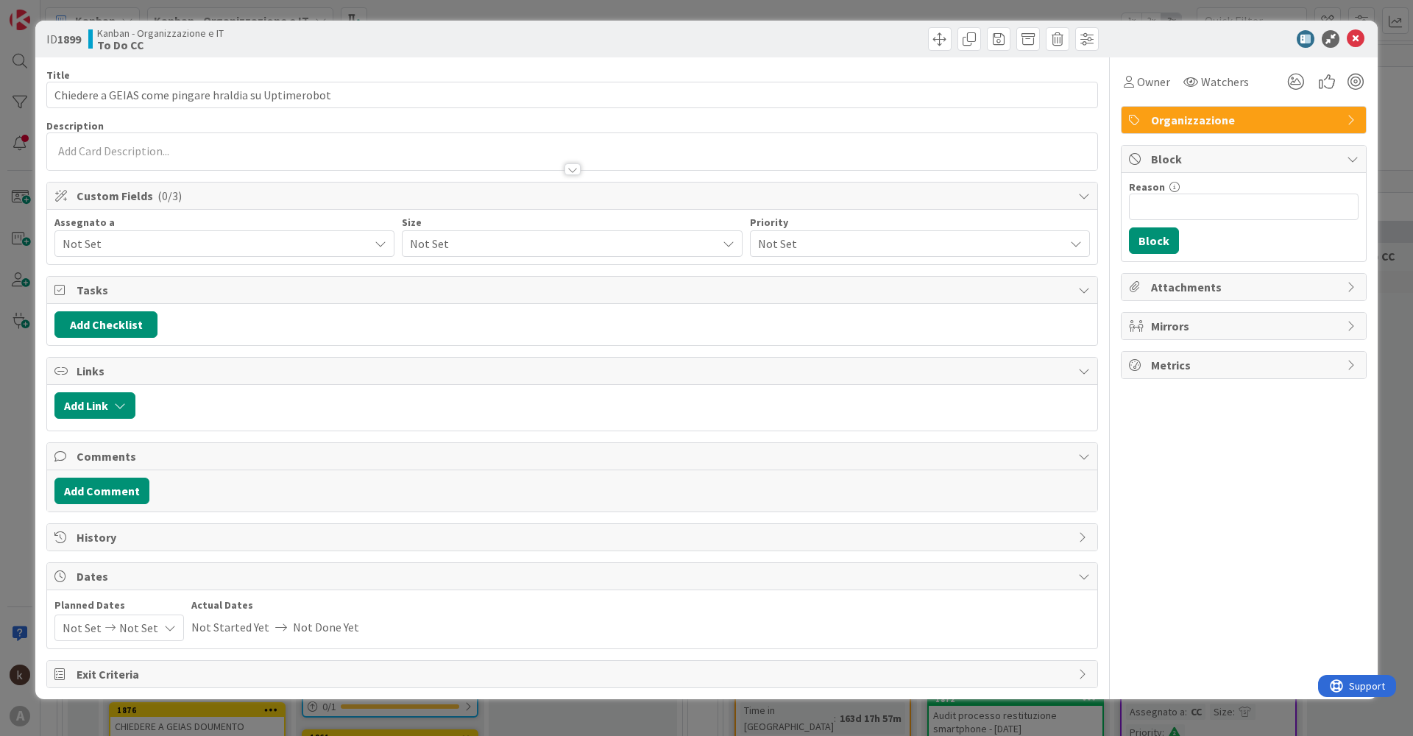
click at [193, 236] on span "Not Set" at bounding box center [216, 244] width 306 height 18
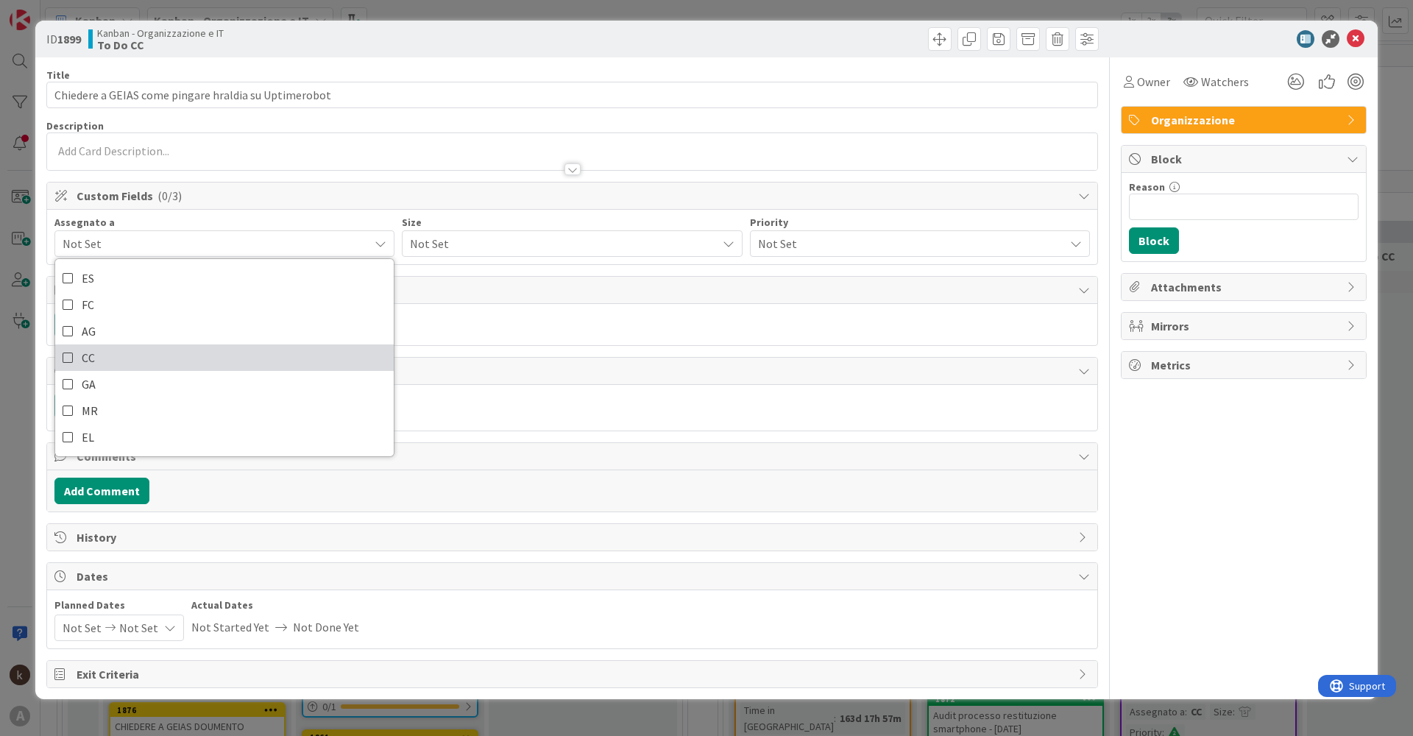
click at [107, 363] on link "CC" at bounding box center [224, 357] width 338 height 26
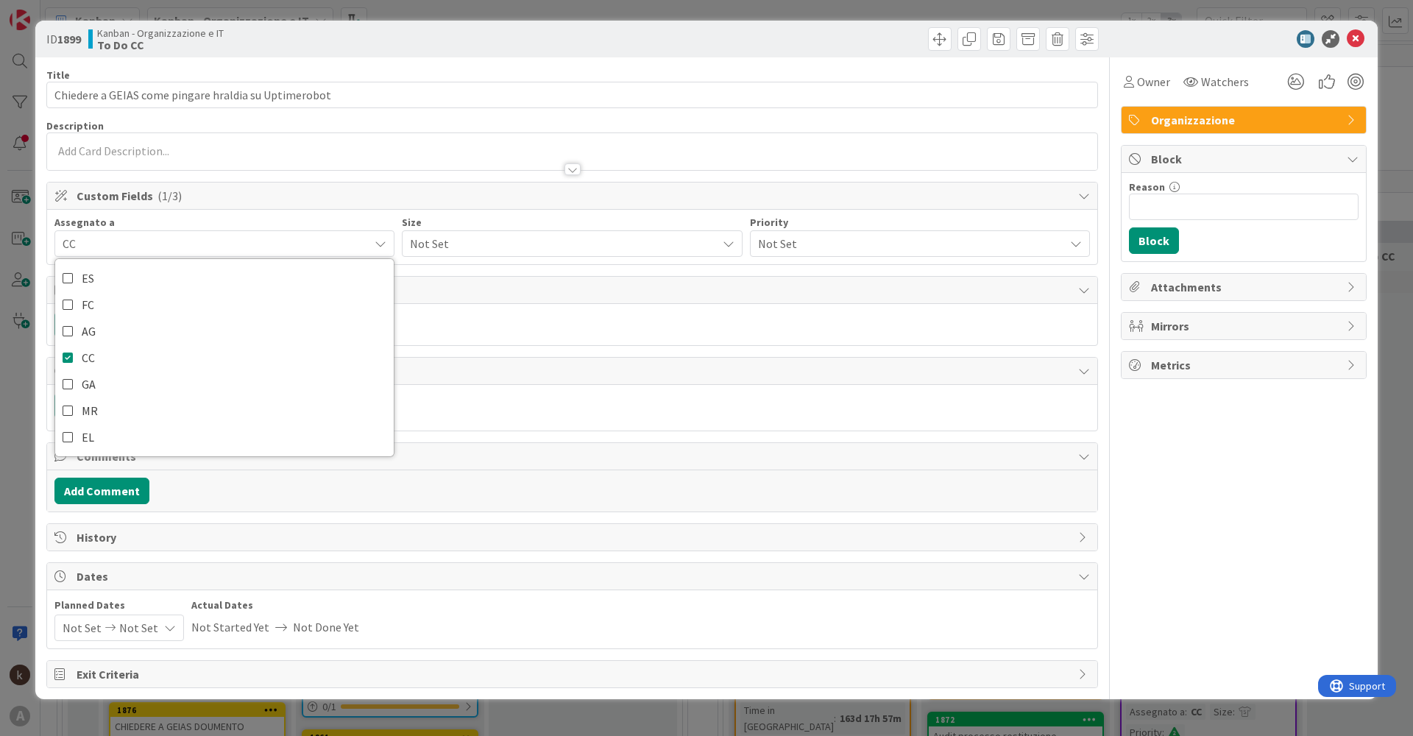
click at [448, 239] on span "Not Set" at bounding box center [559, 243] width 299 height 21
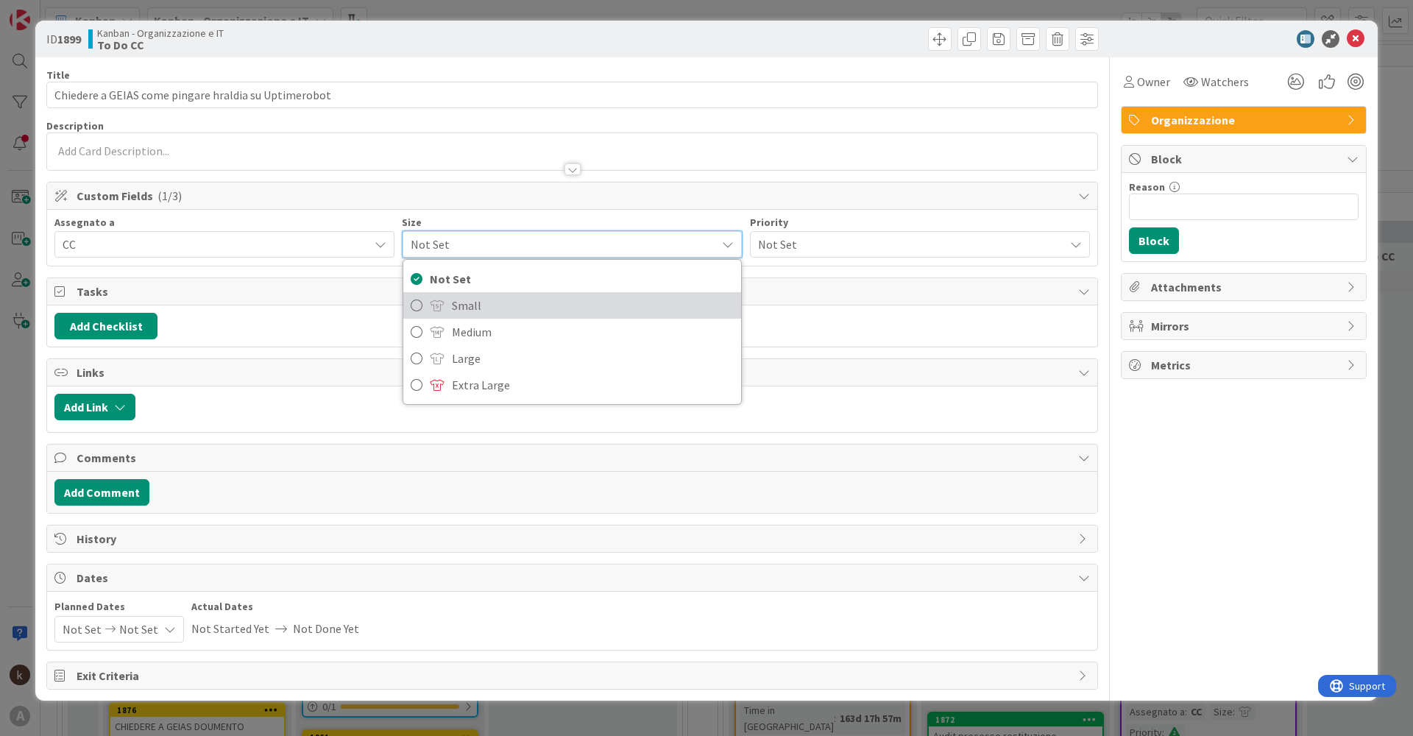
click at [470, 308] on span "Small" at bounding box center [592, 305] width 281 height 22
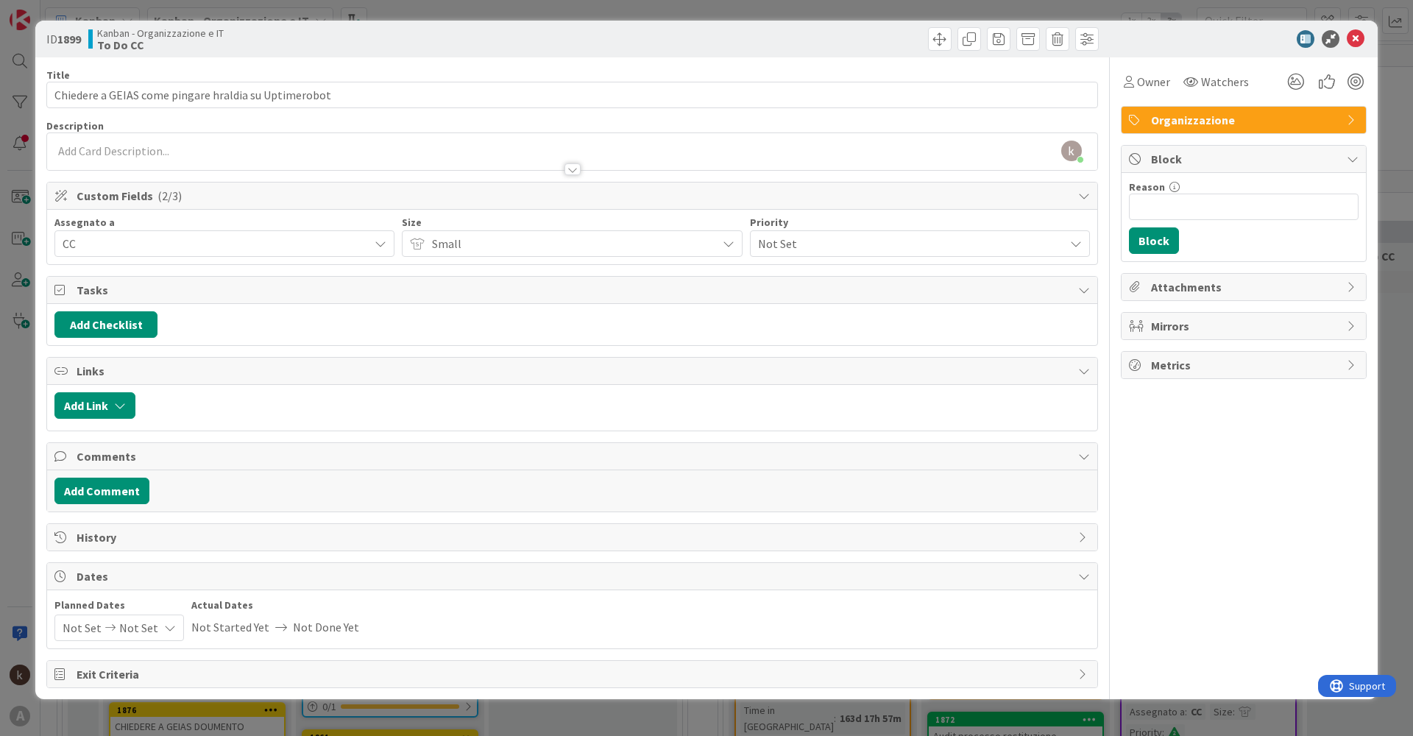
click at [787, 245] on span "Not Set" at bounding box center [907, 243] width 299 height 21
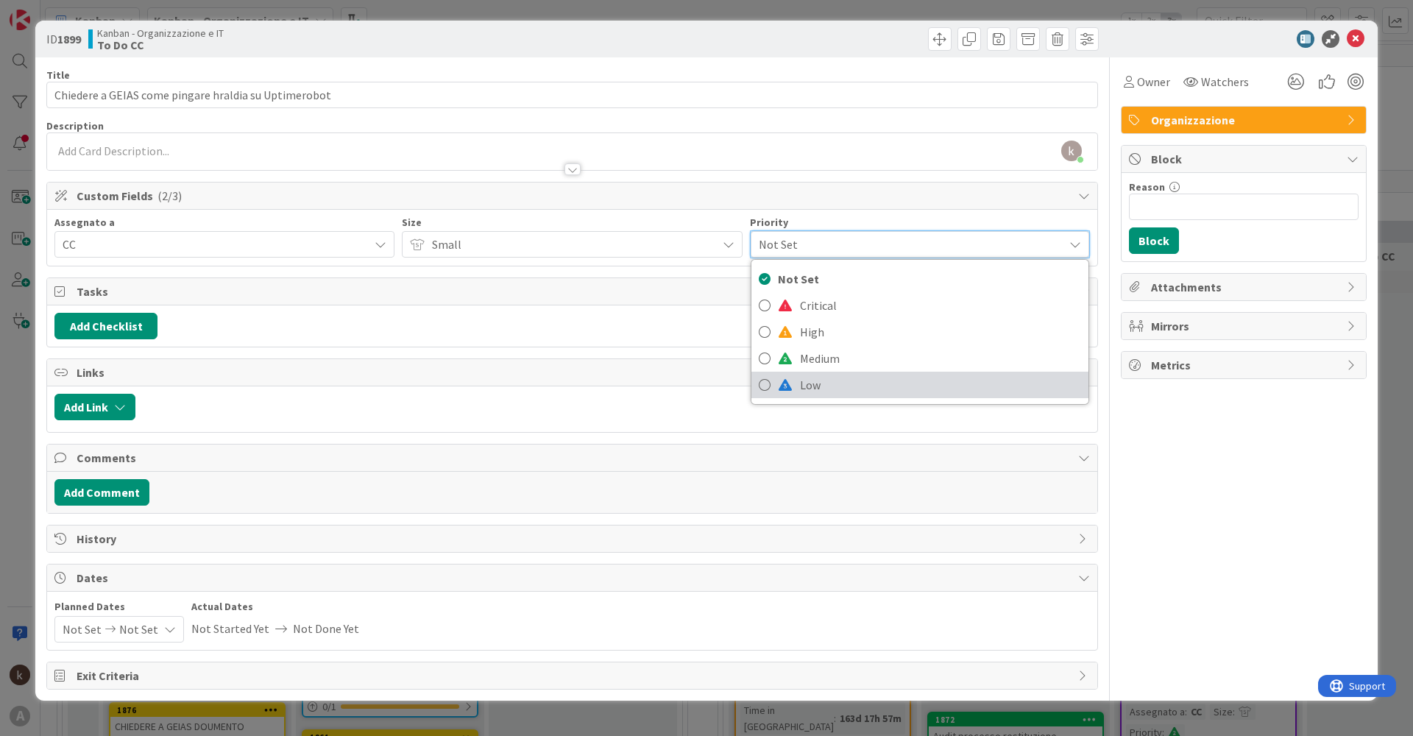
click at [781, 381] on span at bounding box center [785, 385] width 15 height 12
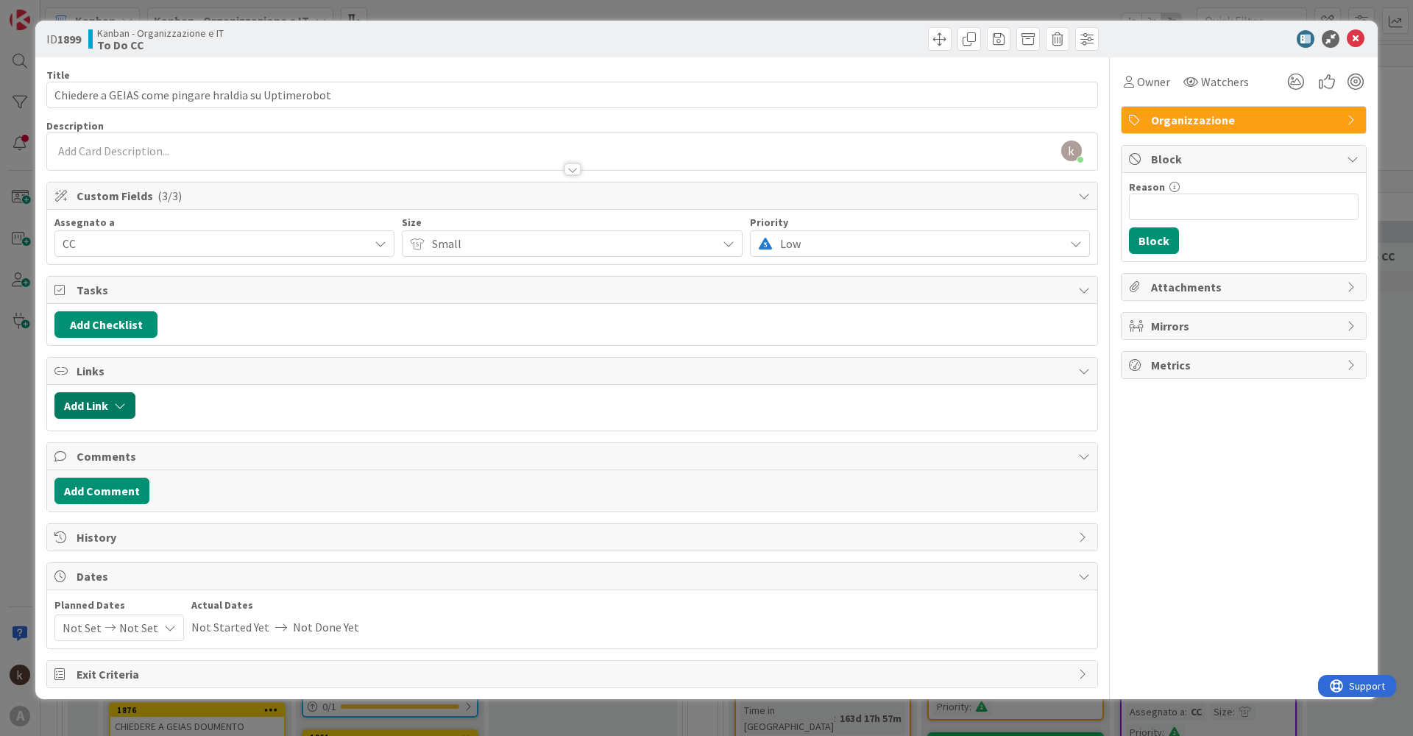
click at [116, 400] on icon "button" at bounding box center [120, 406] width 12 height 12
click at [149, 503] on span "Current Board" at bounding box center [152, 496] width 165 height 21
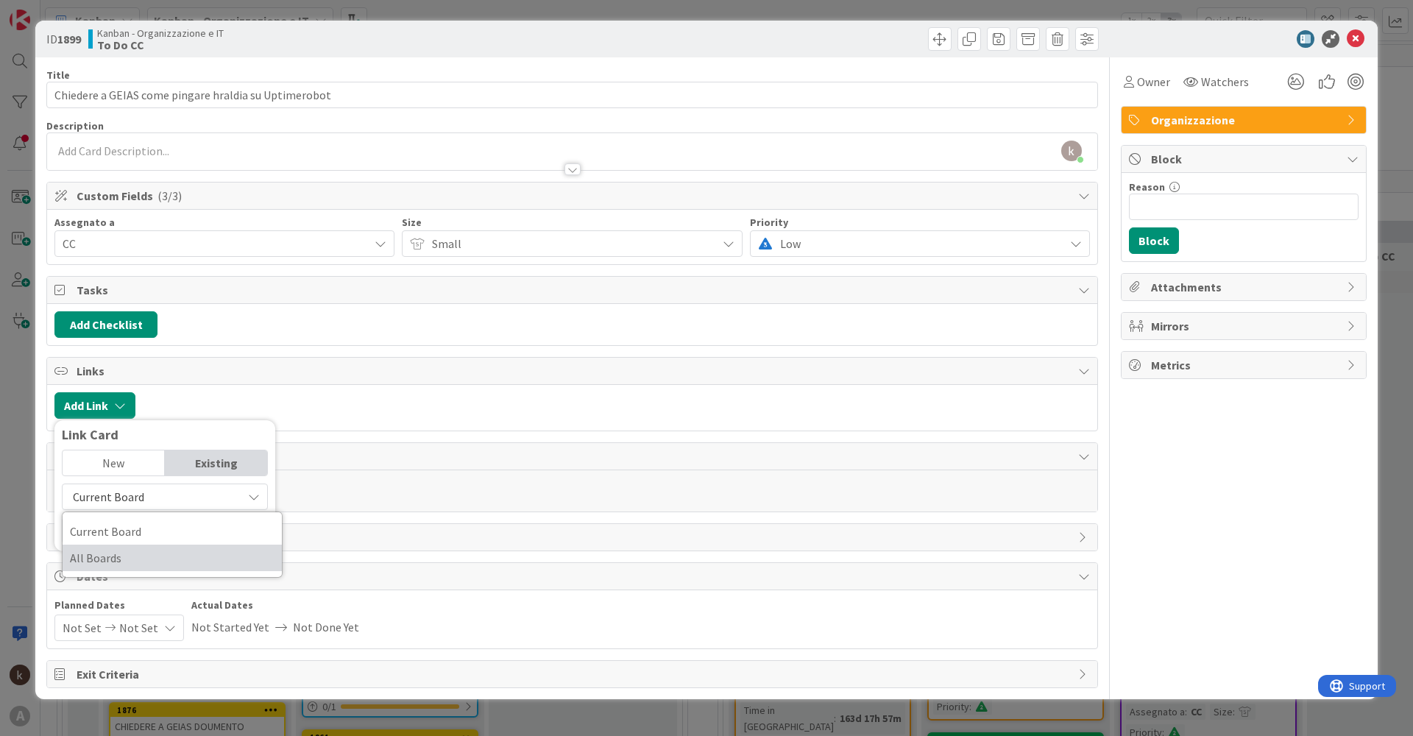
click at [140, 556] on span "All Boards" at bounding box center [172, 558] width 205 height 22
click at [135, 539] on input "text" at bounding box center [165, 530] width 206 height 26
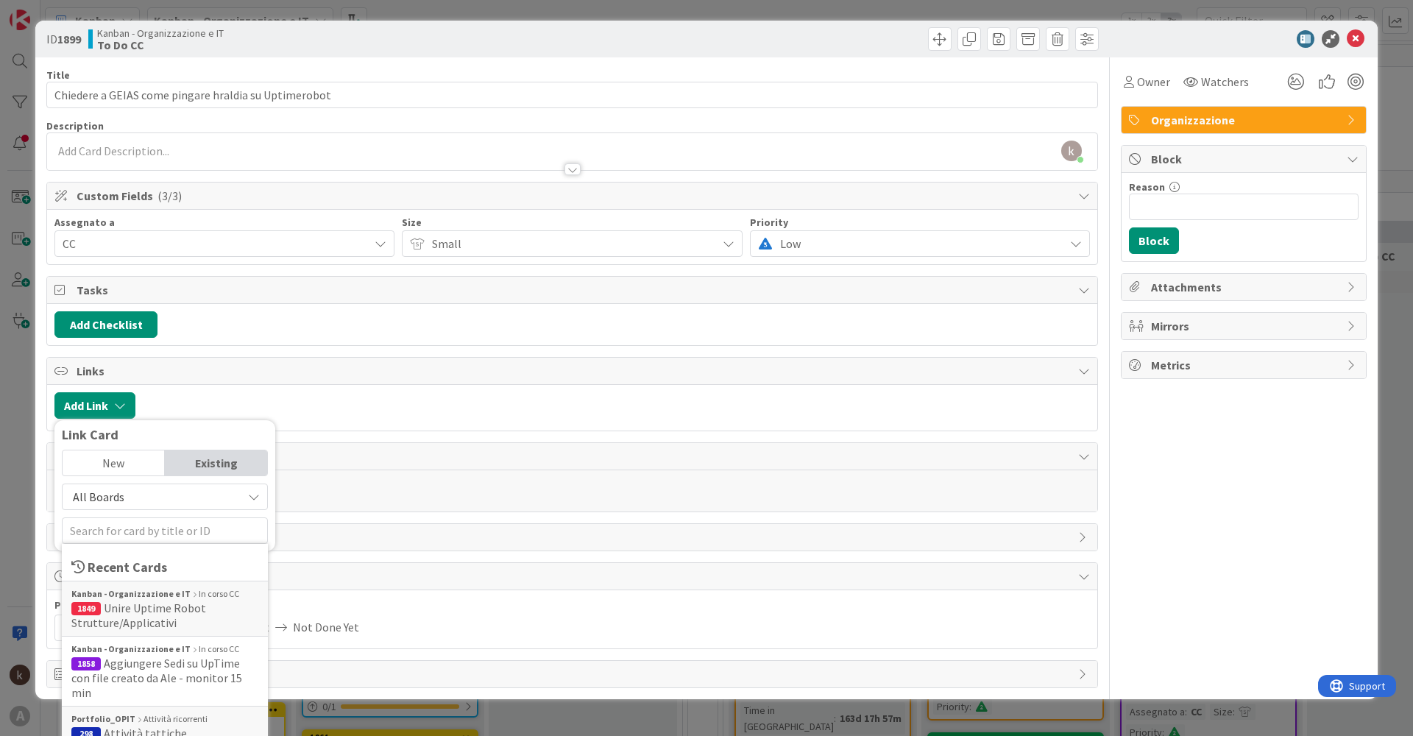
click at [124, 726] on span "Attività tattiche" at bounding box center [145, 733] width 83 height 15
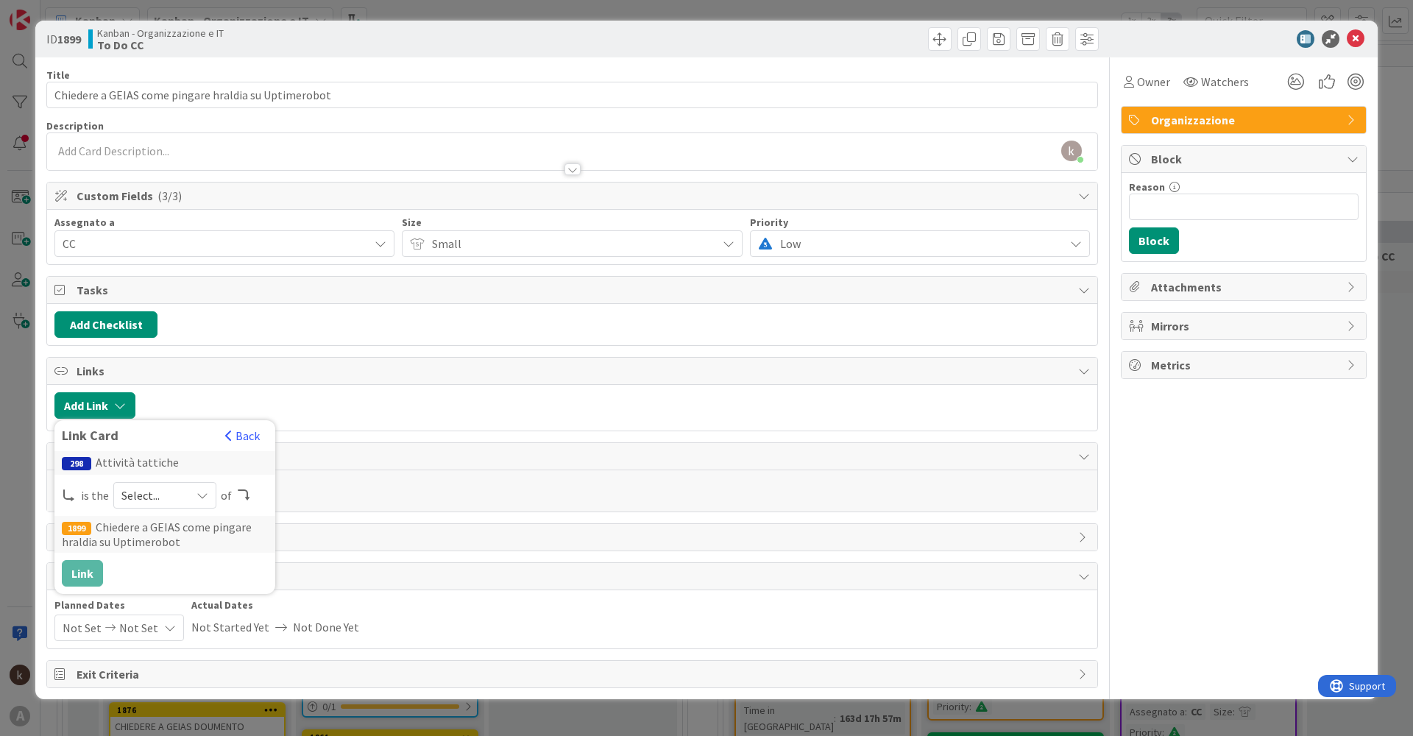
click at [144, 509] on div "298 Attività tattiche is the Select... of 1899 Chiedere a GEIAS come pingare hr…" at bounding box center [165, 518] width 206 height 135
click at [147, 500] on span "Select..." at bounding box center [152, 495] width 62 height 21
click at [148, 533] on span at bounding box center [147, 530] width 12 height 12
click at [74, 581] on button "Link" at bounding box center [82, 573] width 41 height 26
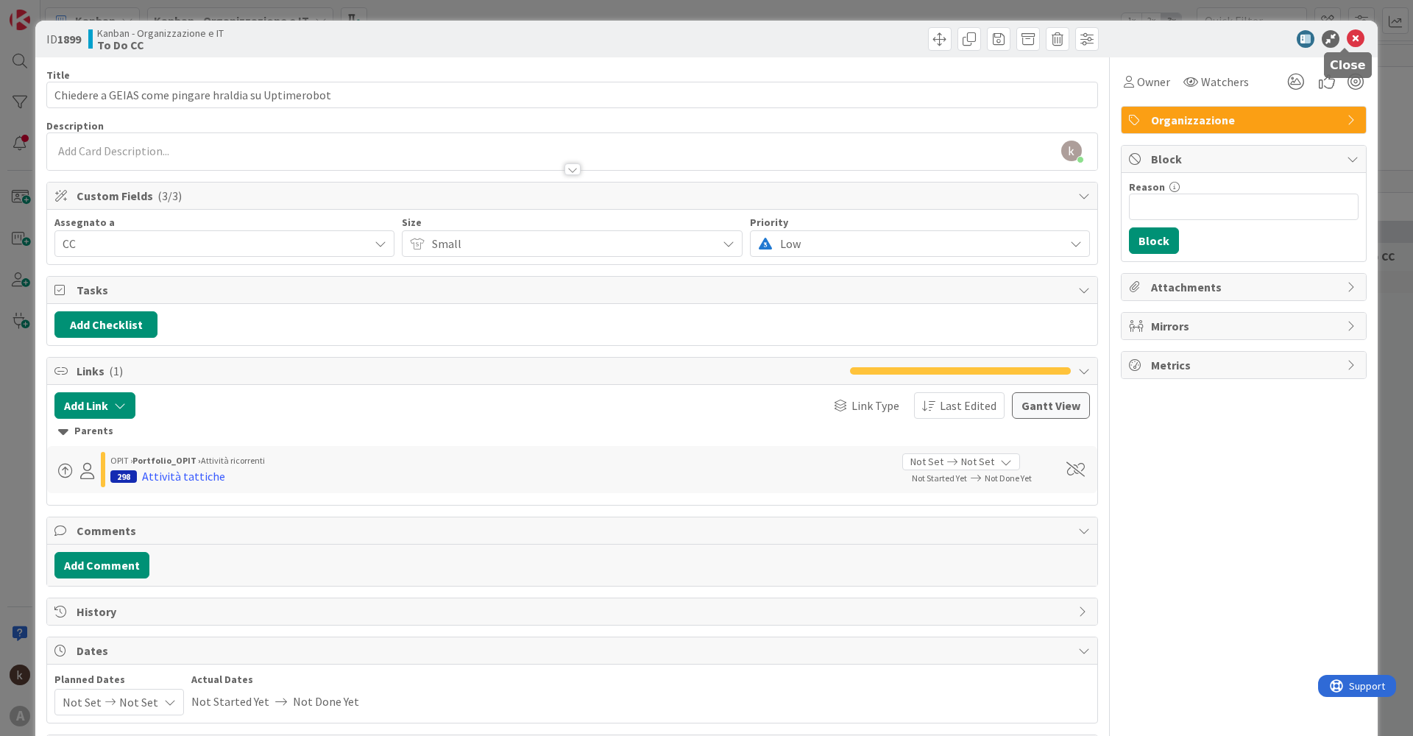
click at [1347, 46] on icon at bounding box center [1356, 39] width 18 height 18
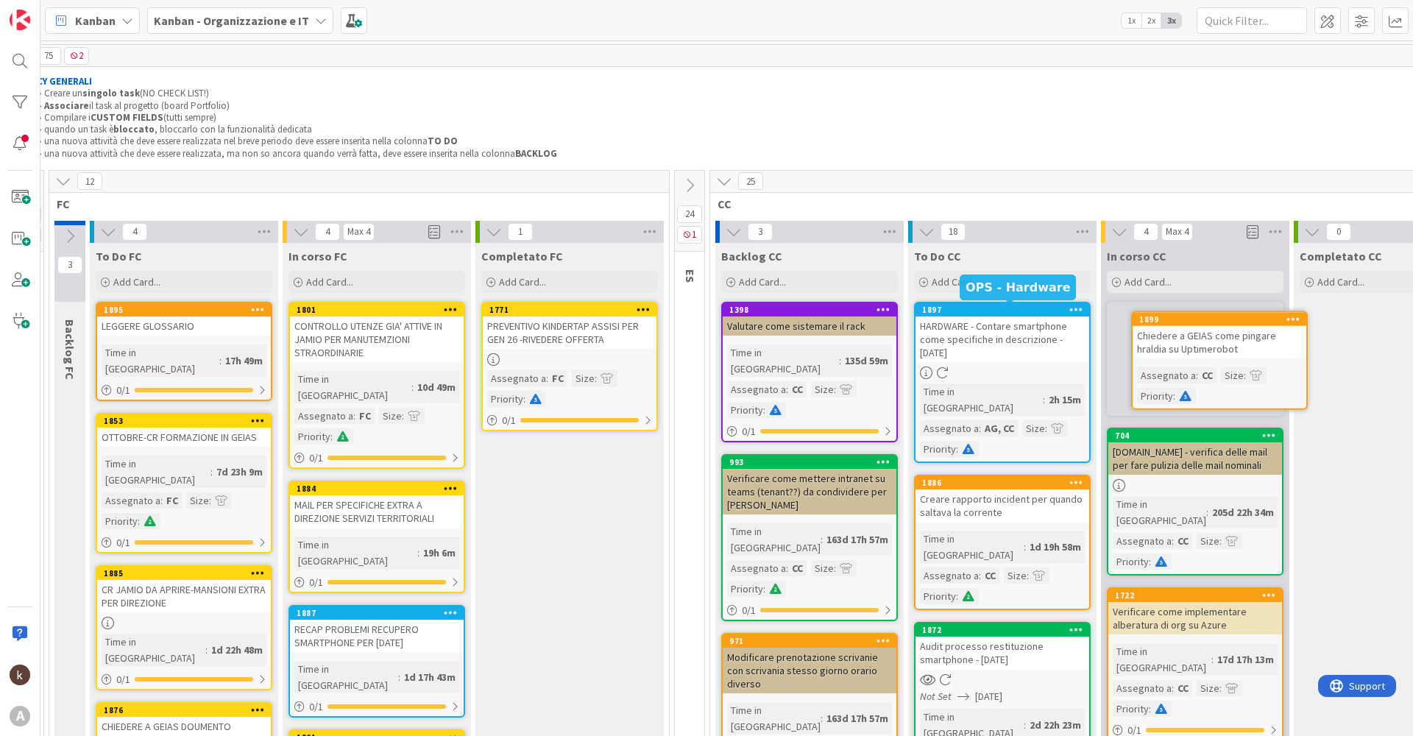
scroll to position [0, 77]
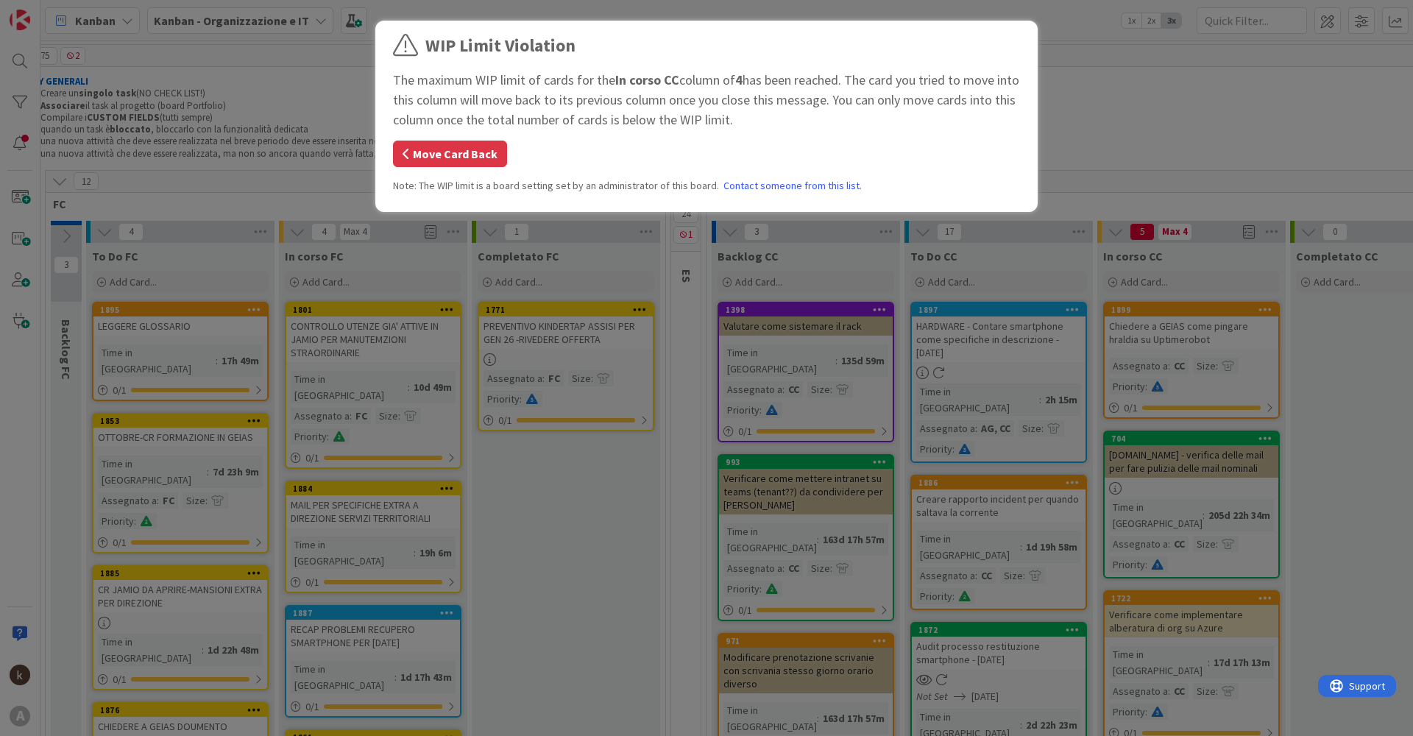
click at [480, 156] on button "Move Card Back" at bounding box center [450, 154] width 114 height 26
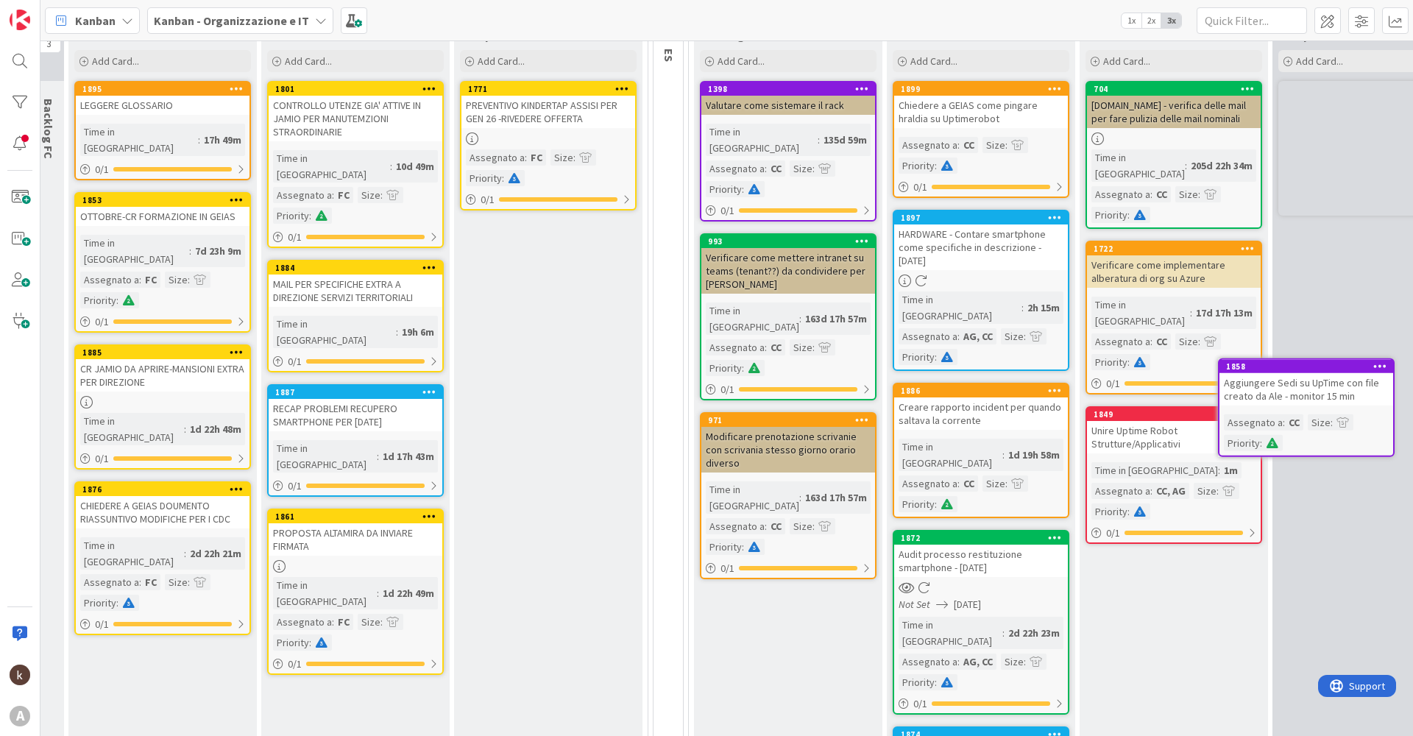
scroll to position [221, 146]
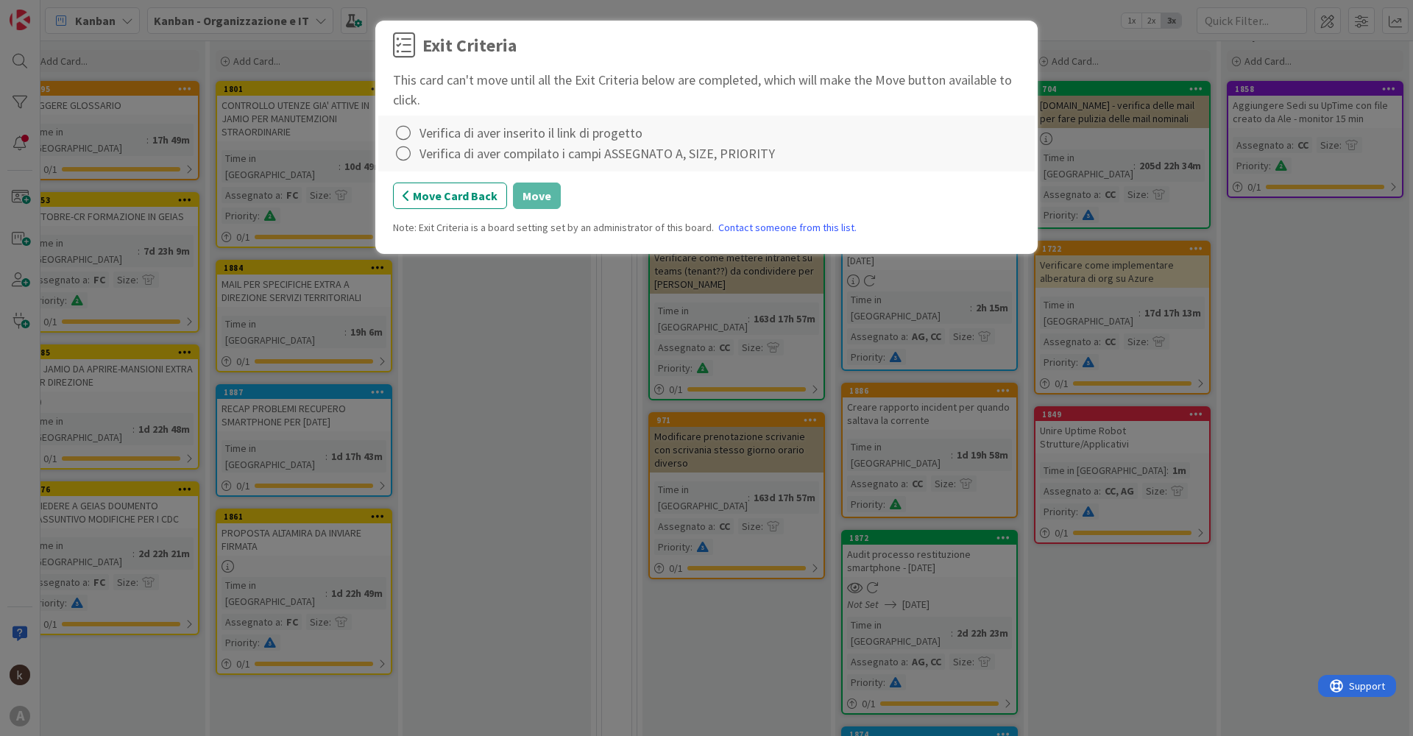
drag, startPoint x: 1172, startPoint y: 382, endPoint x: 1221, endPoint y: 329, distance: 72.4
click at [397, 134] on icon at bounding box center [403, 133] width 21 height 21
click at [422, 158] on link "Complete" at bounding box center [485, 162] width 184 height 21
click at [410, 153] on icon at bounding box center [403, 153] width 21 height 21
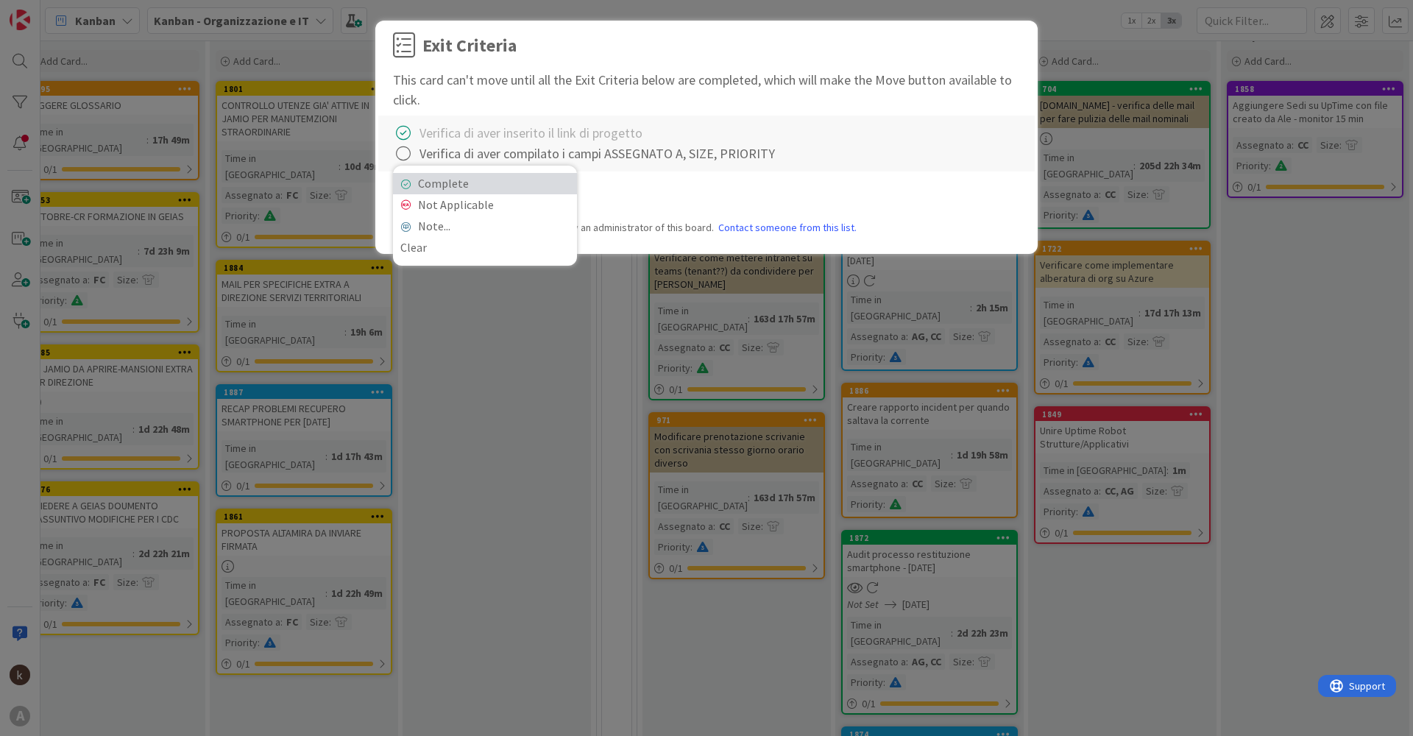
click at [419, 179] on link "Complete" at bounding box center [485, 183] width 184 height 21
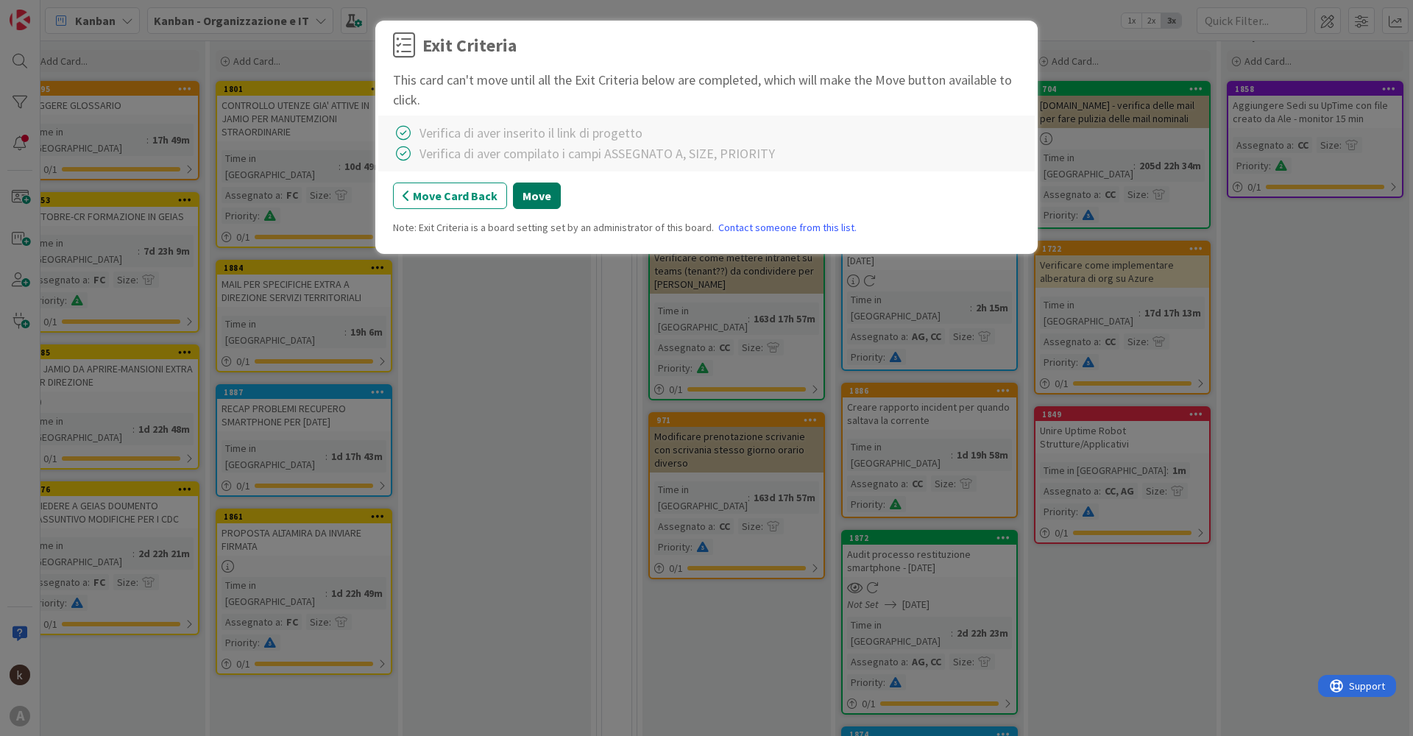
click at [550, 200] on button "Move" at bounding box center [537, 195] width 48 height 26
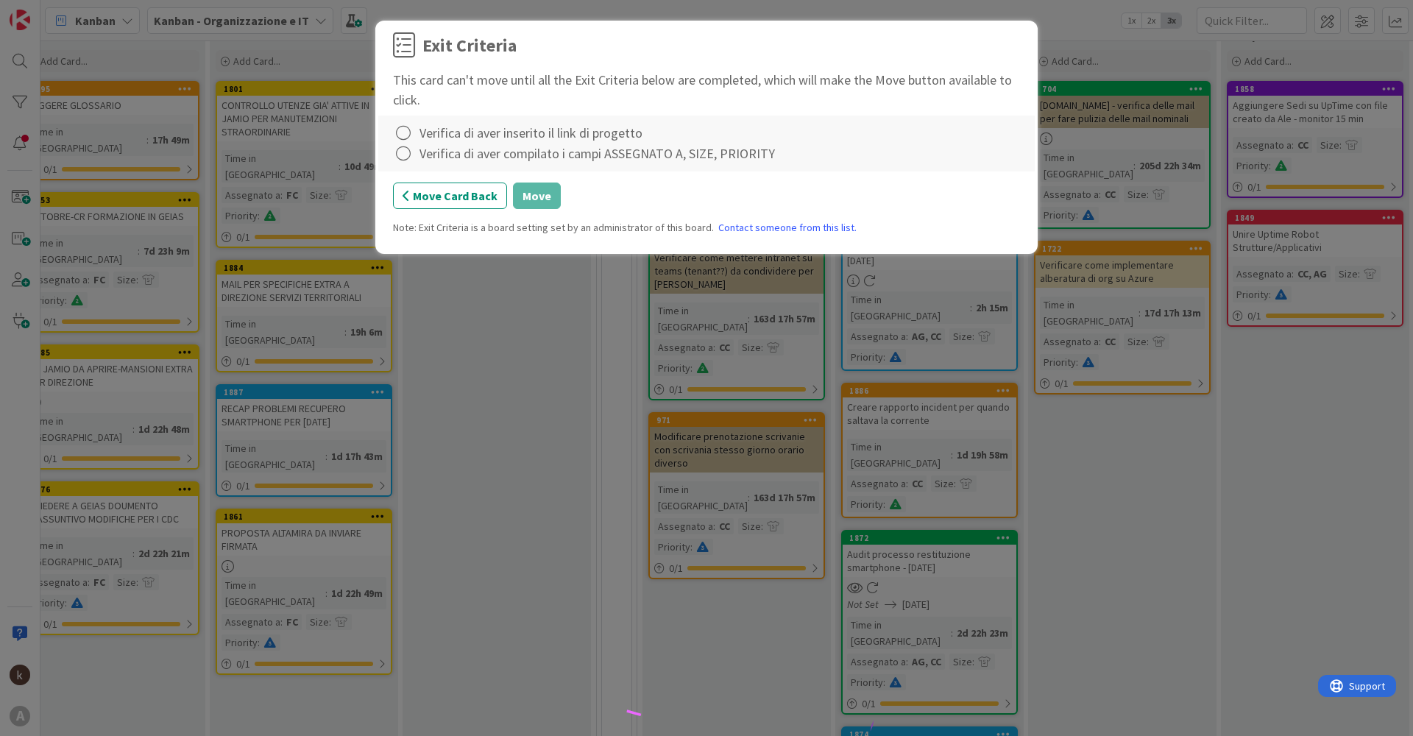
click at [441, 128] on div "Verifica di aver inserito il link di progetto" at bounding box center [530, 133] width 223 height 20
click at [411, 142] on icon at bounding box center [403, 133] width 21 height 21
click at [408, 150] on div "Complete Not Applicable Note... Clear" at bounding box center [485, 195] width 184 height 100
click at [408, 160] on icon at bounding box center [405, 163] width 10 height 9
click at [408, 160] on icon at bounding box center [403, 153] width 21 height 21
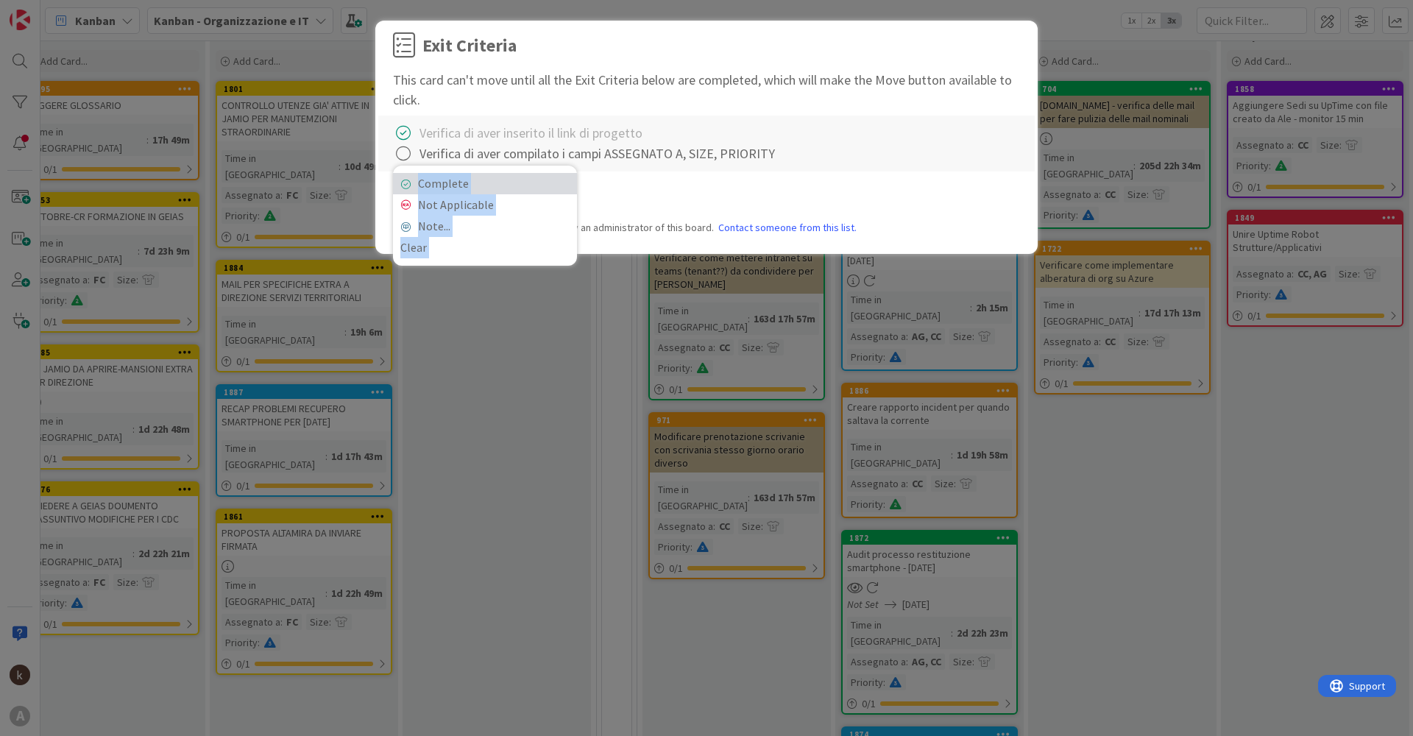
click at [422, 180] on link "Complete" at bounding box center [485, 183] width 184 height 21
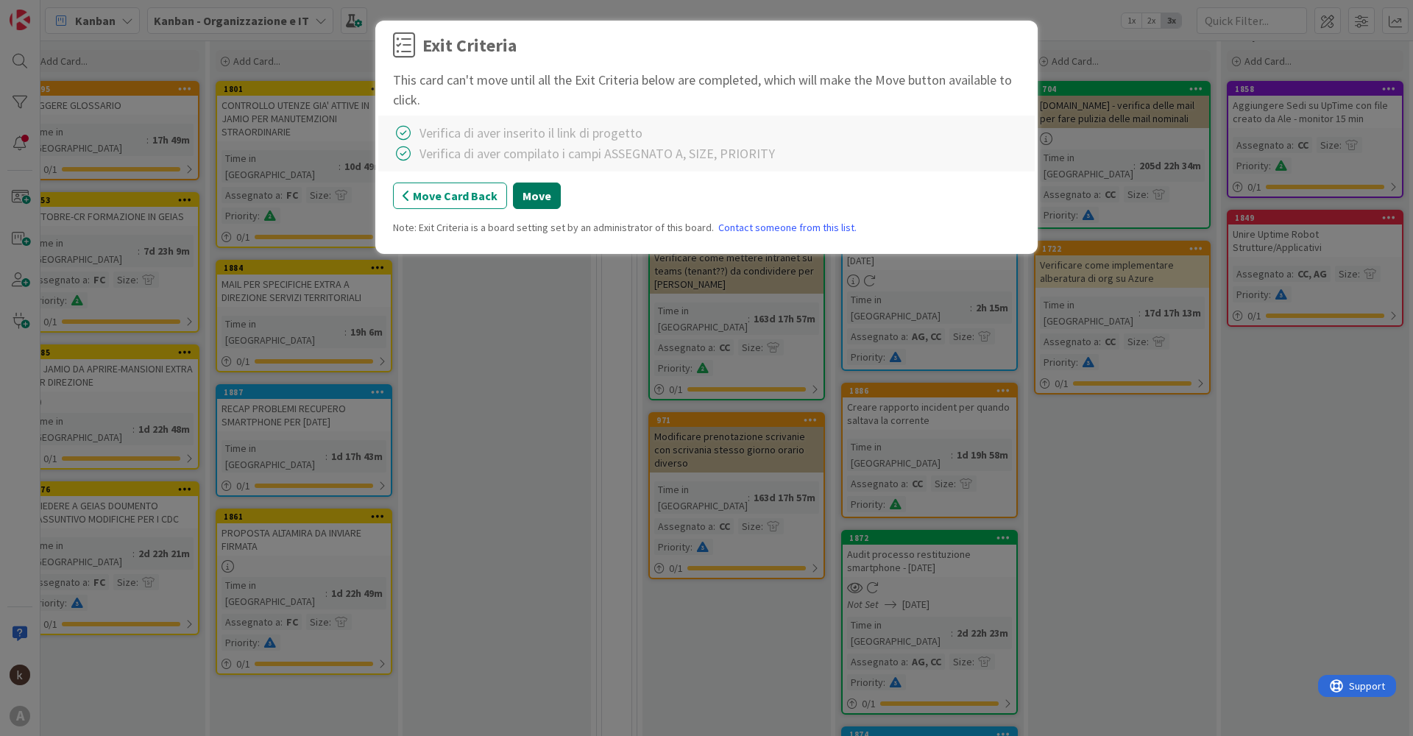
click at [524, 191] on button "Move" at bounding box center [537, 195] width 48 height 26
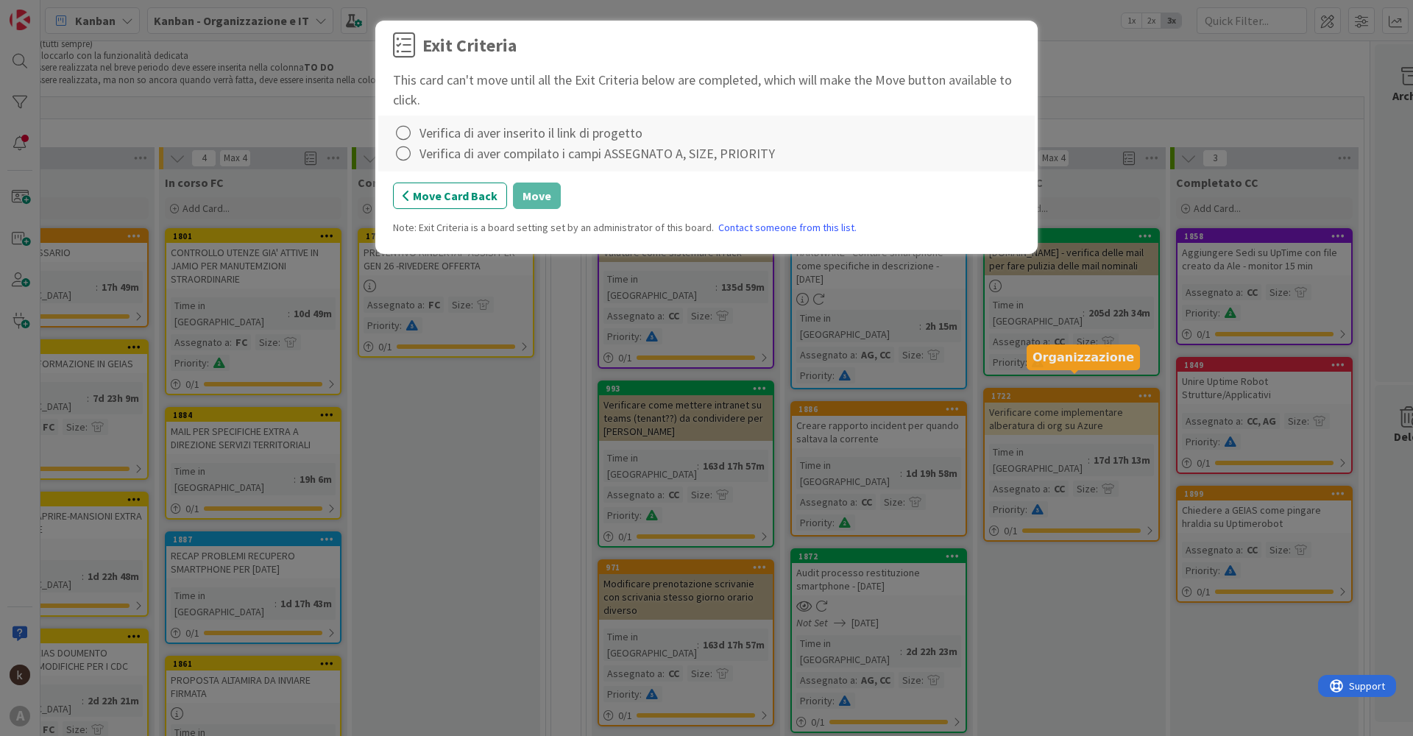
scroll to position [74, 197]
click at [408, 132] on icon at bounding box center [403, 133] width 21 height 21
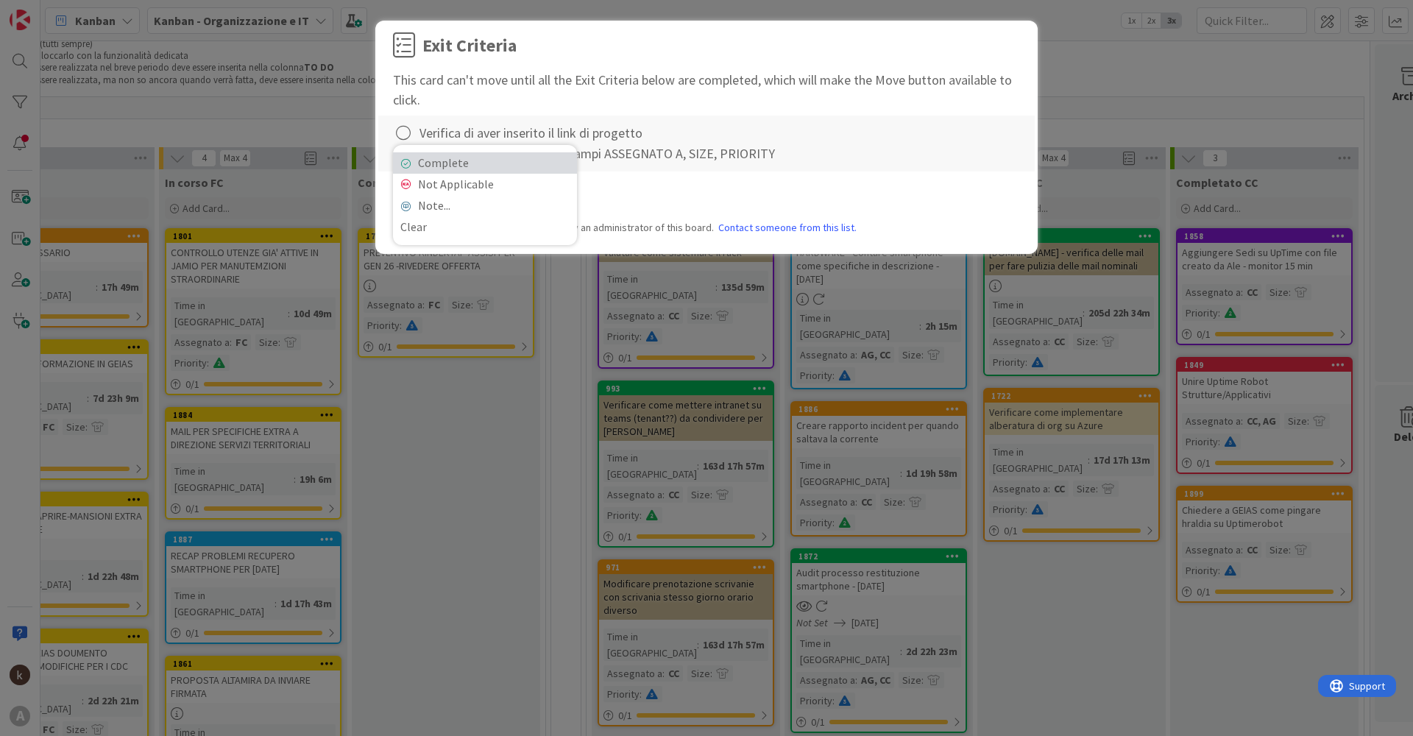
click at [413, 162] on link "Complete" at bounding box center [485, 162] width 184 height 21
click at [407, 163] on icon at bounding box center [403, 153] width 21 height 21
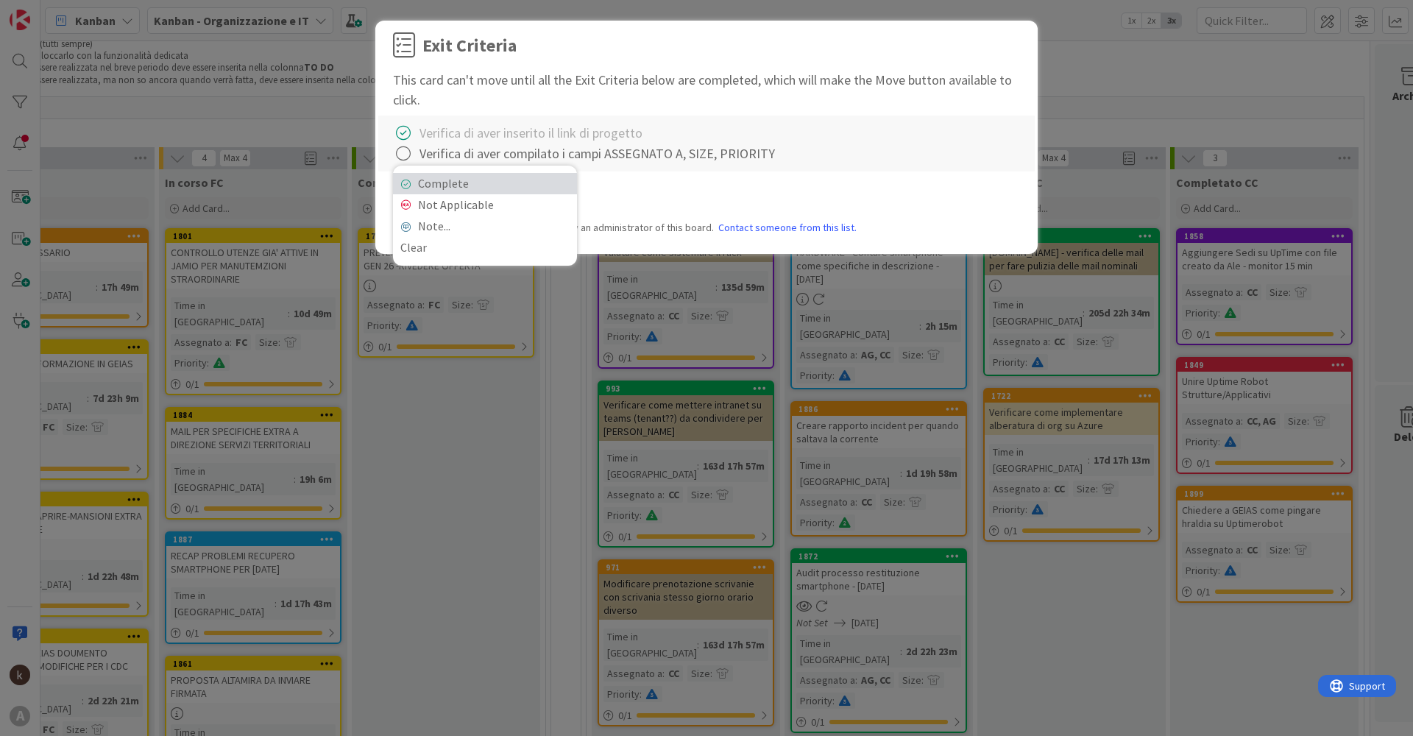
click at [426, 185] on link "Complete" at bounding box center [485, 183] width 184 height 21
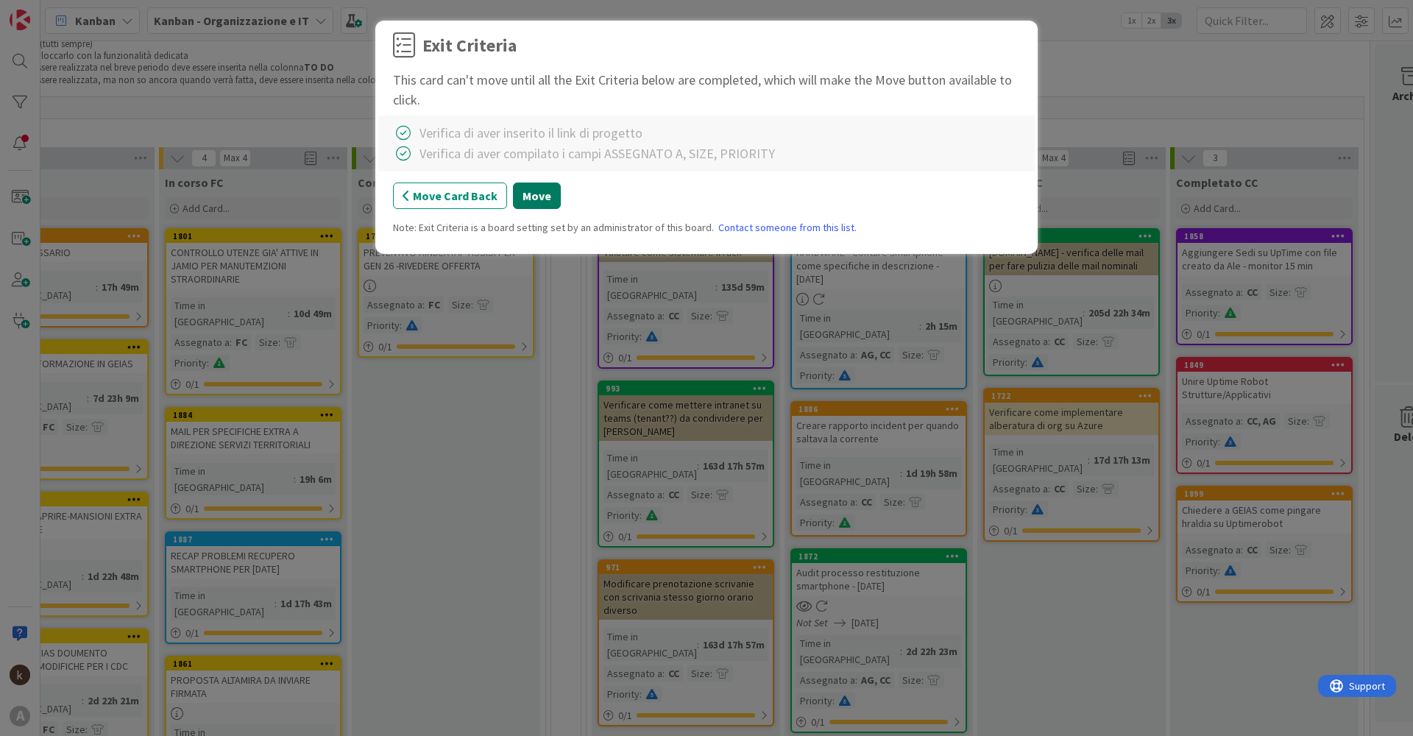
click at [539, 194] on button "Move" at bounding box center [537, 195] width 48 height 26
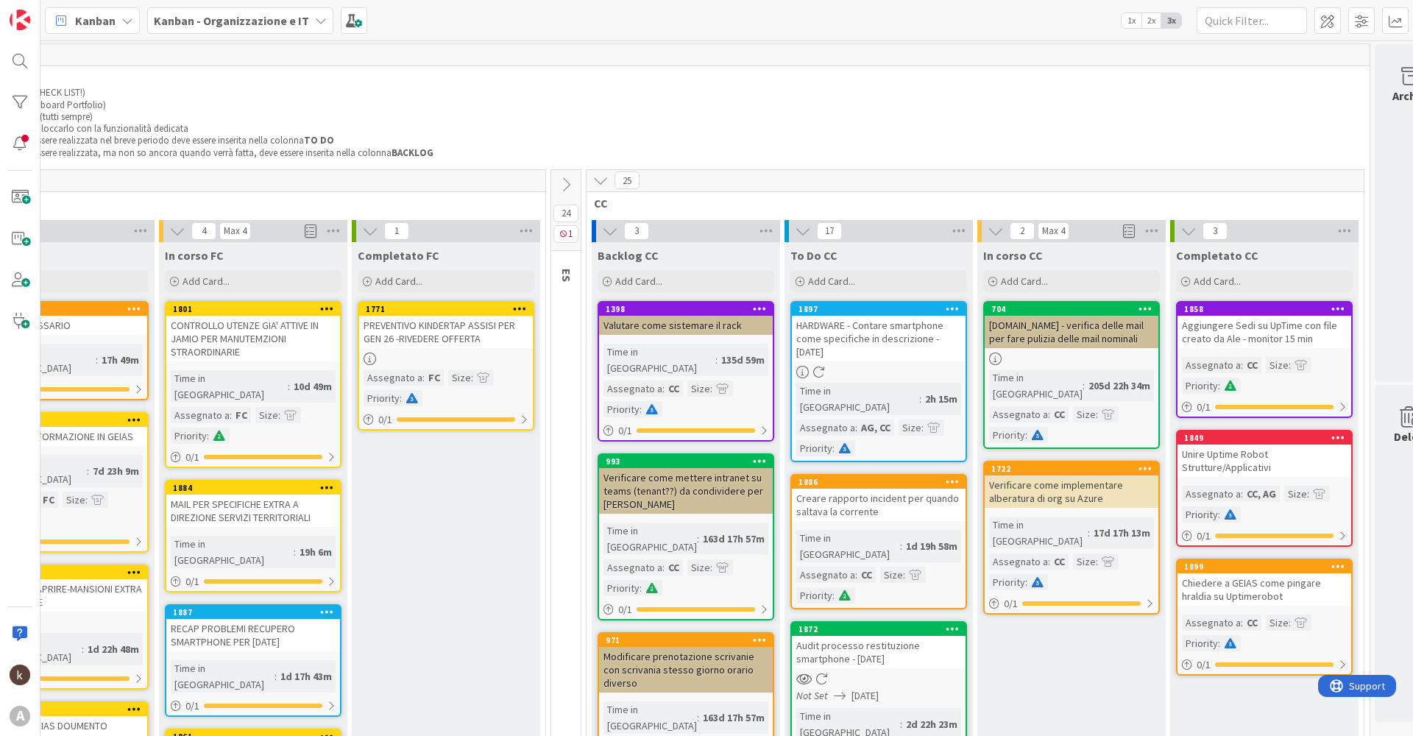
scroll to position [0, 197]
